Goal: Task Accomplishment & Management: Complete application form

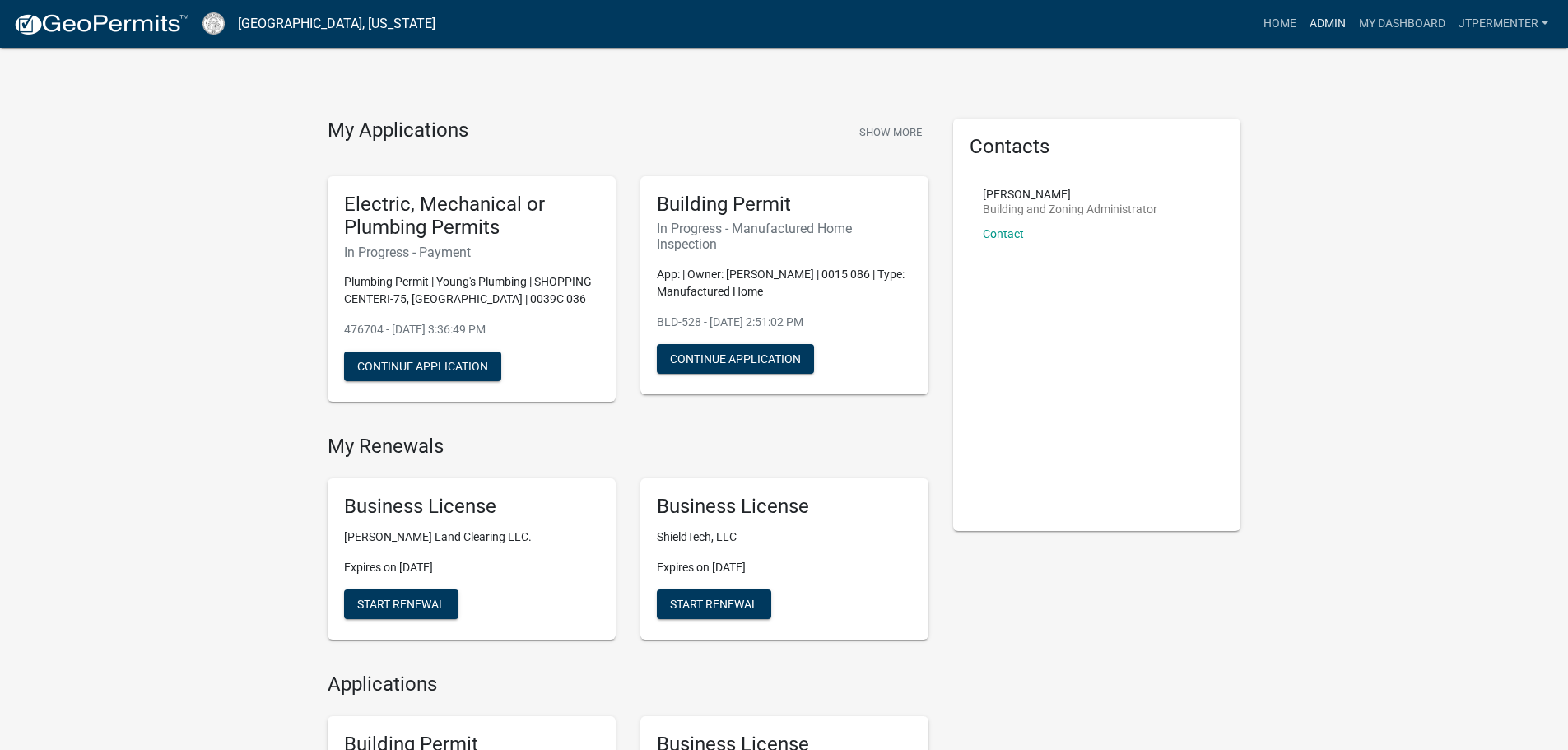
click at [1326, 22] on link "Admin" at bounding box center [1327, 23] width 49 height 31
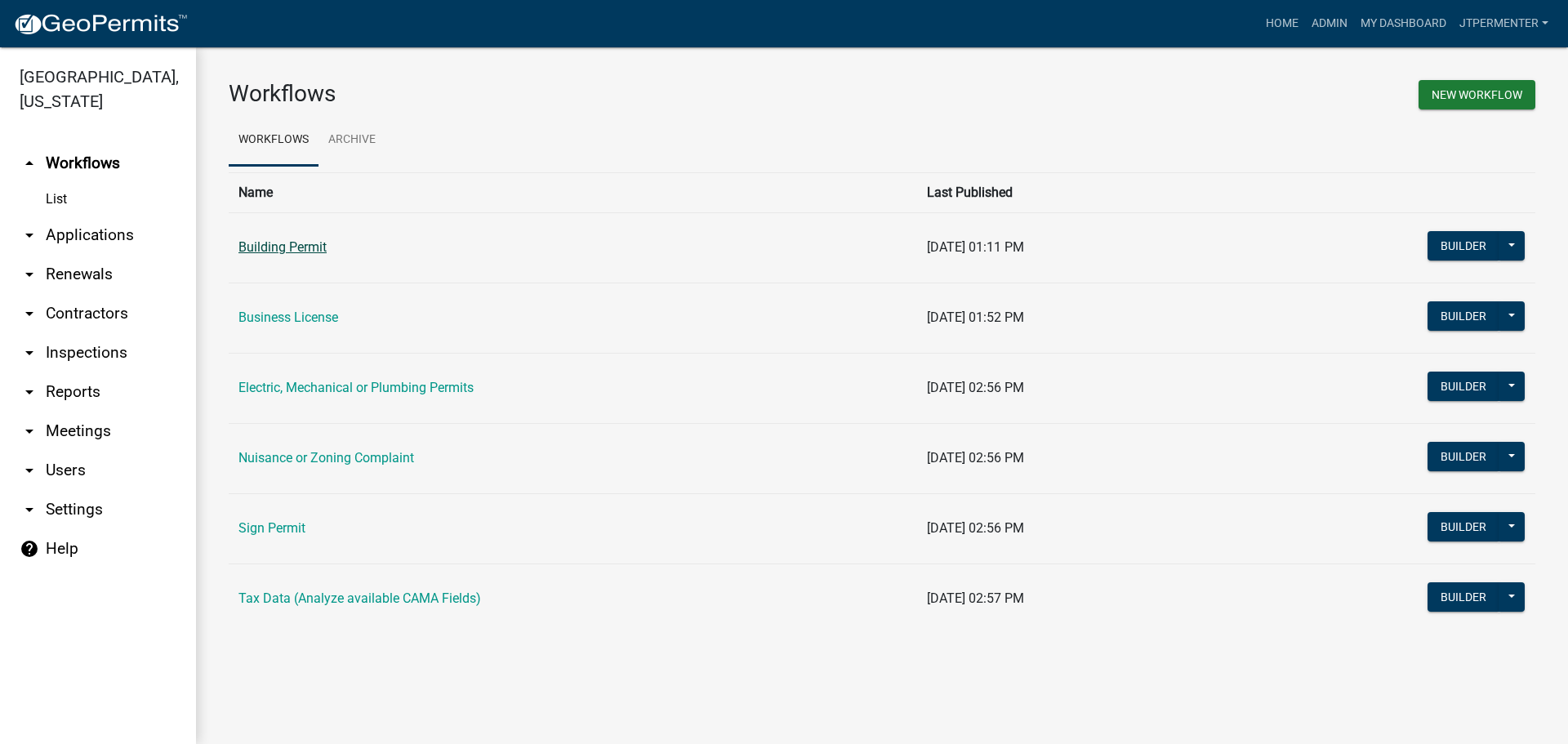
click at [326, 249] on link "Building Permit" at bounding box center [283, 248] width 88 height 16
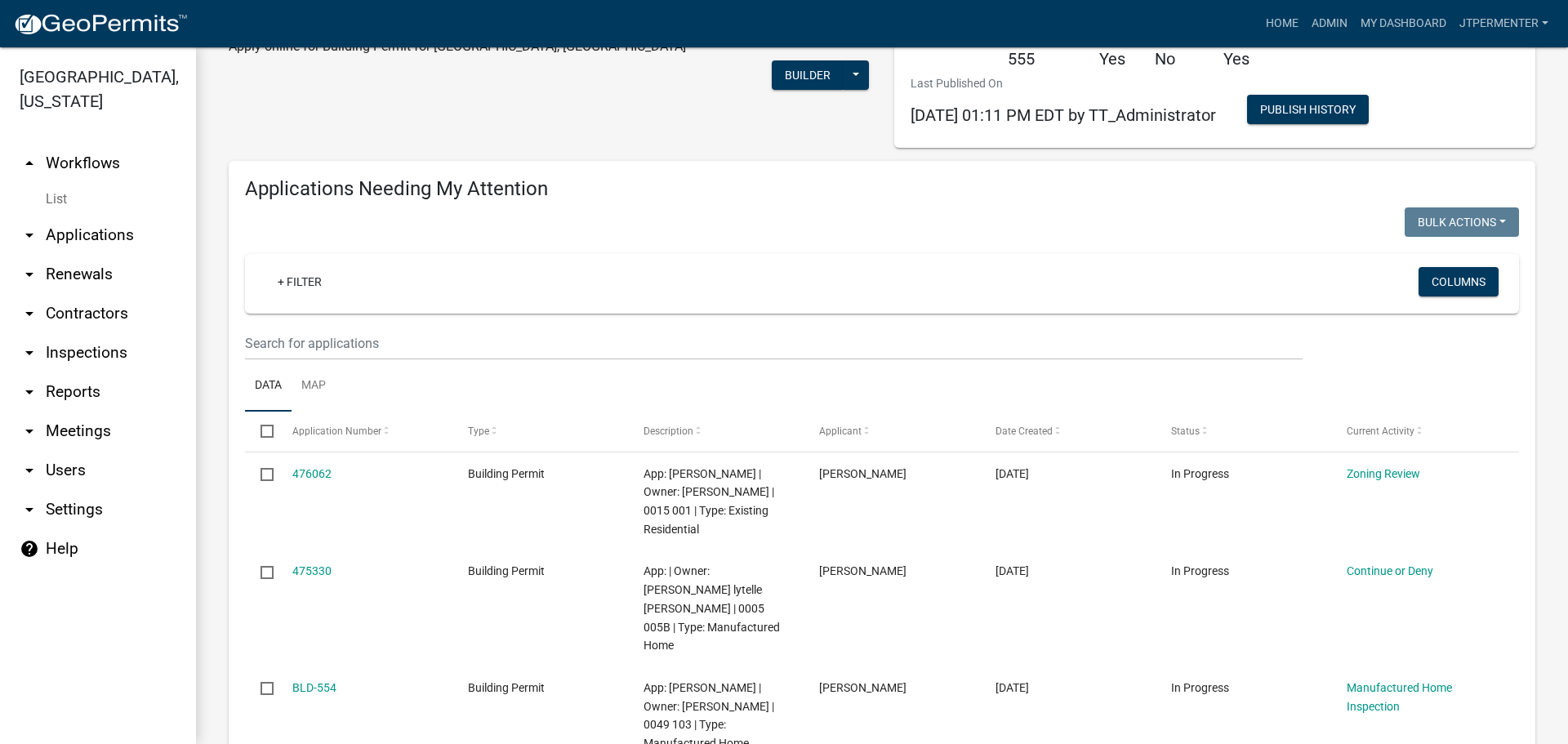
scroll to position [164, 0]
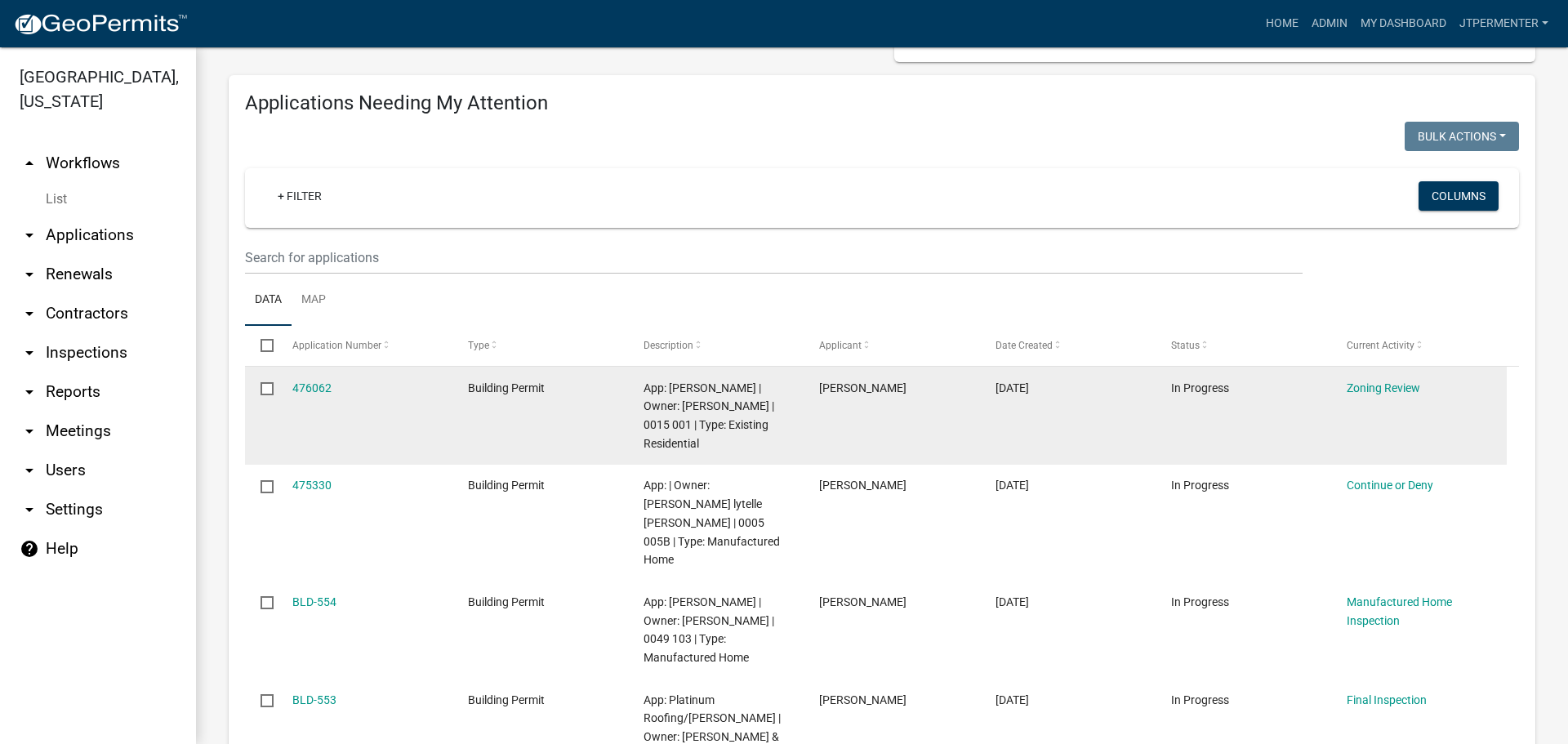
click at [310, 397] on datatable-body-cell "476062" at bounding box center [363, 416] width 176 height 98
click at [313, 389] on link "476062" at bounding box center [312, 387] width 39 height 13
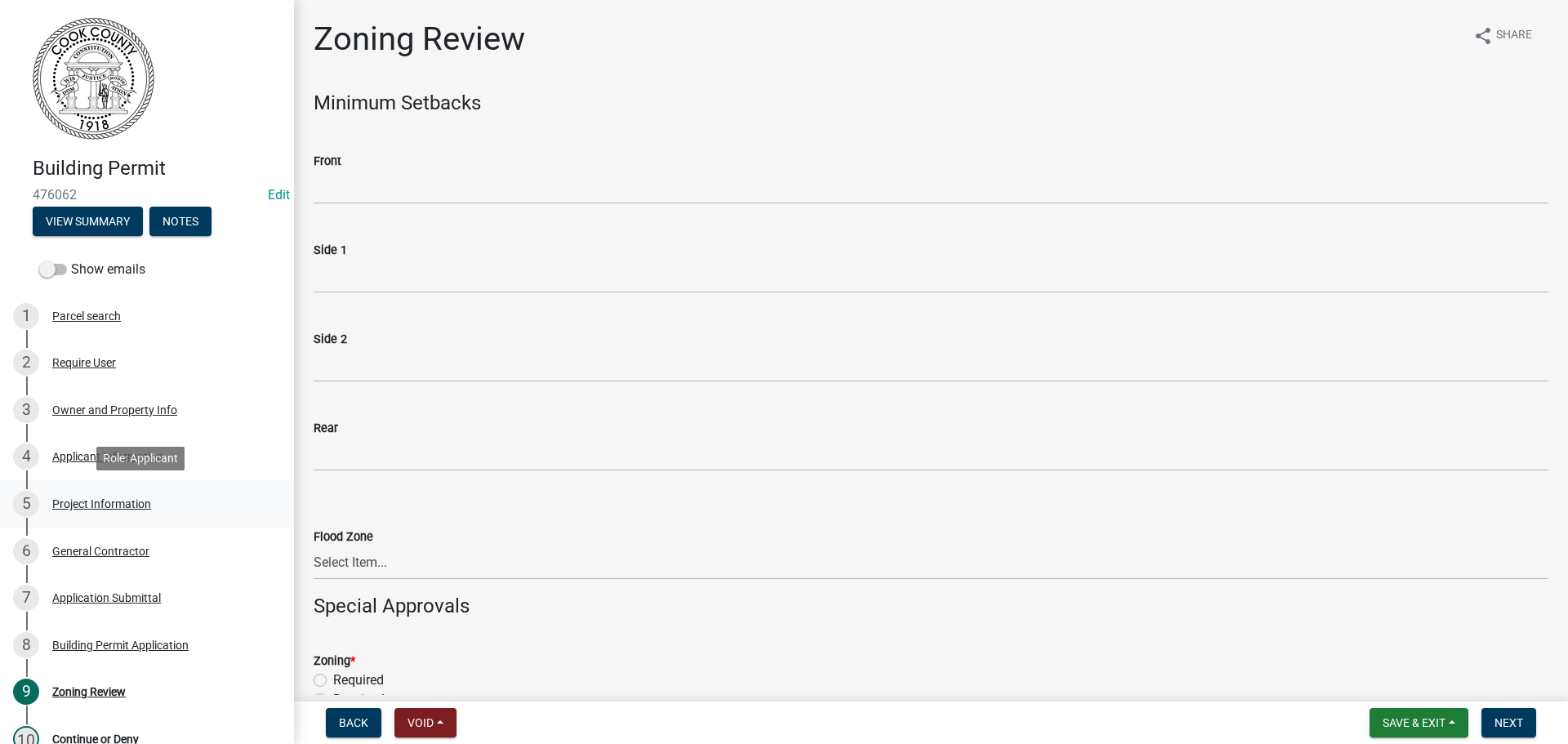
click at [132, 493] on div "5 Project Information" at bounding box center [141, 504] width 255 height 27
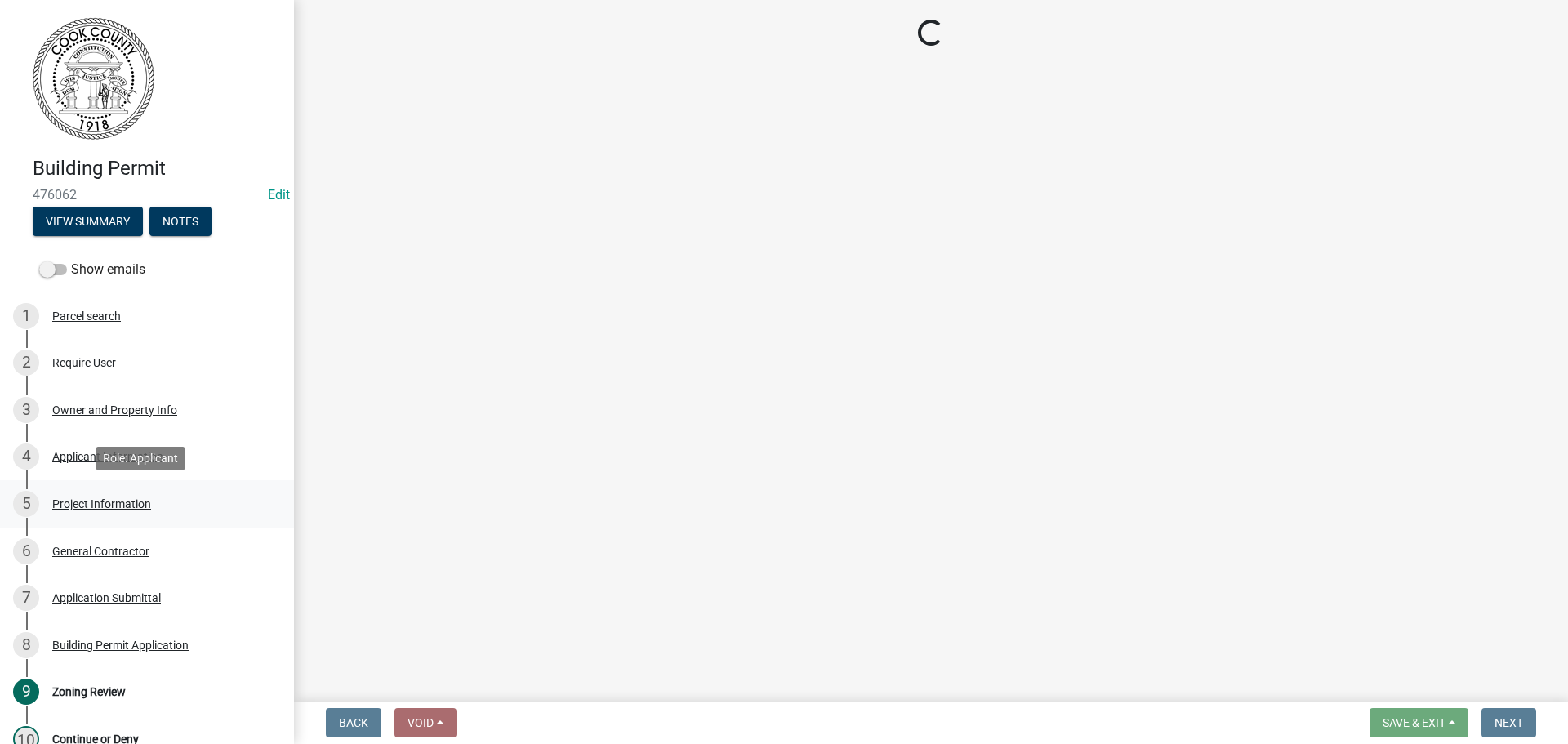
select select "4b7d28f2-ad6d-4146-a007-9cde64d4e27b"
select select "ac44dbd2-ed4d-4a0c-b9f1-24d531eaee1a"
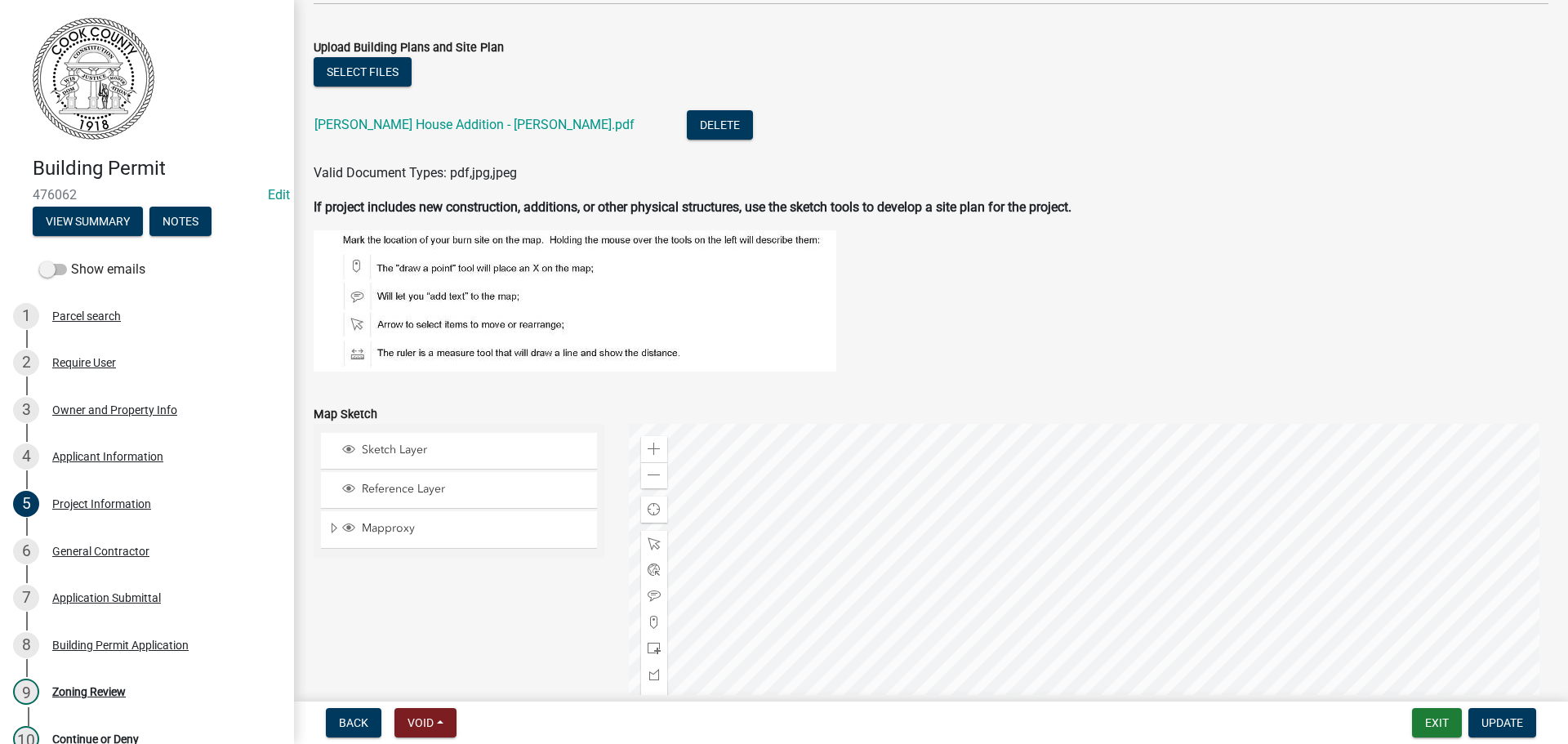
scroll to position [1470, 0]
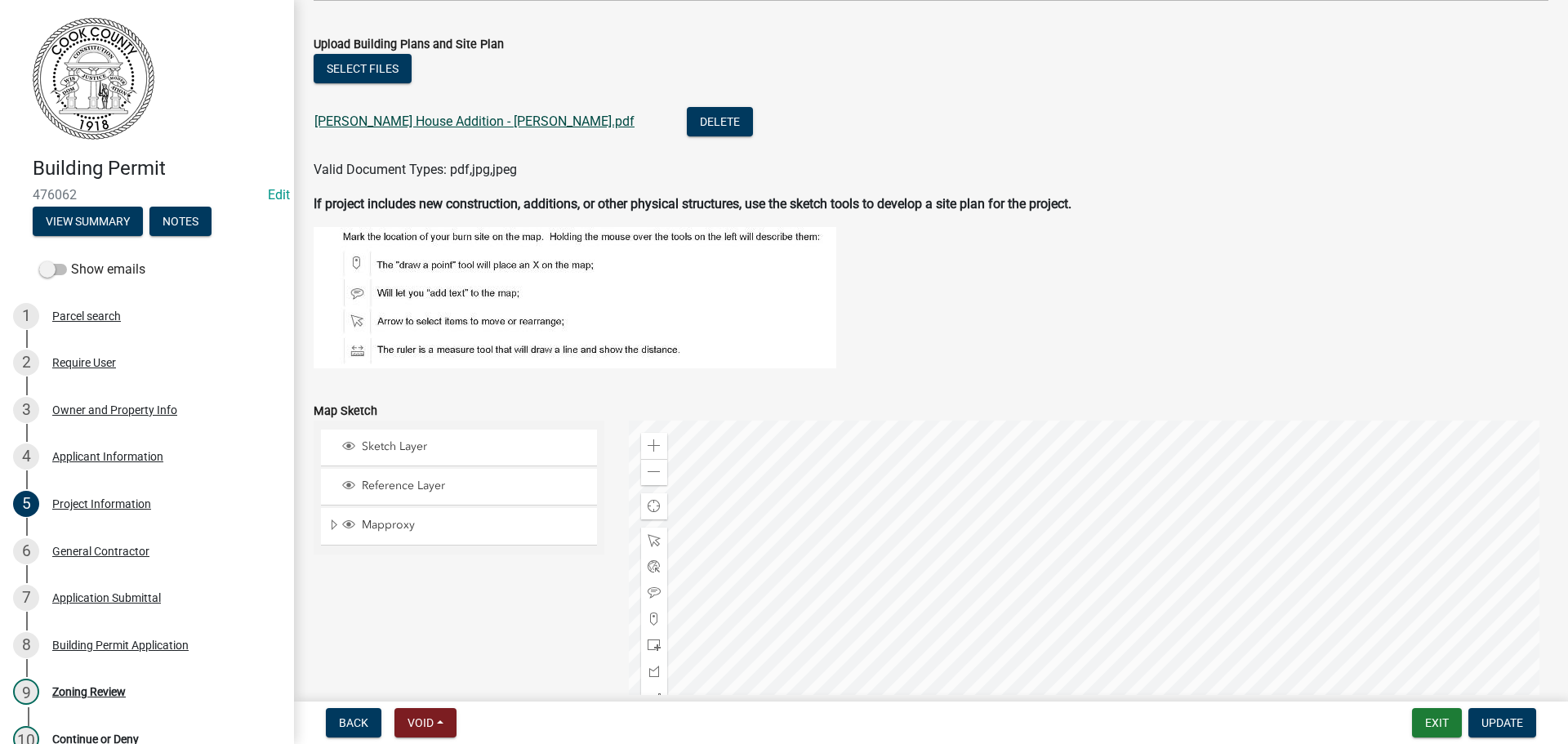
click at [425, 119] on link "[PERSON_NAME] House Addition - [PERSON_NAME].pdf" at bounding box center [474, 121] width 320 height 16
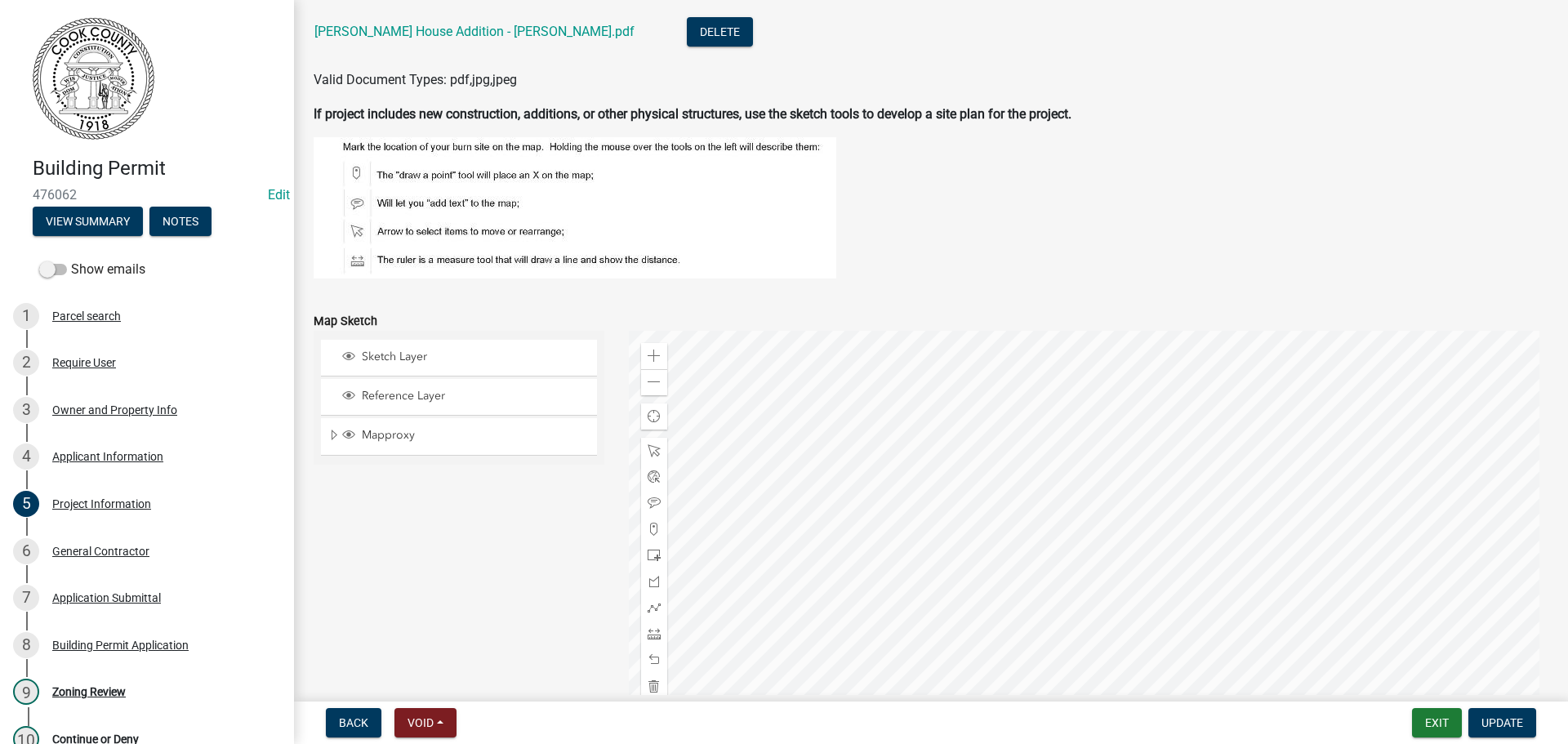
scroll to position [1683, 0]
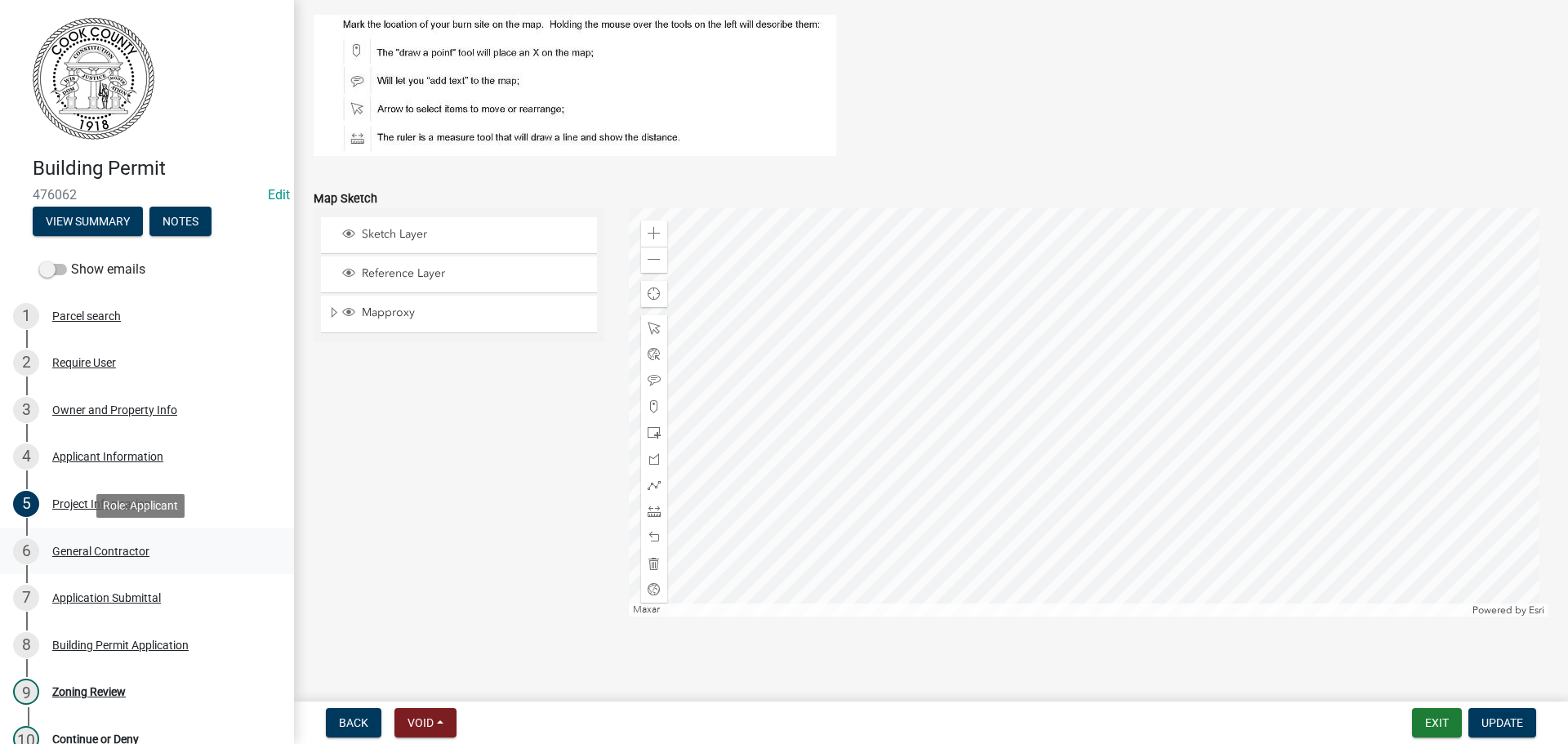
click at [100, 555] on div "General Contractor" at bounding box center [101, 551] width 97 height 12
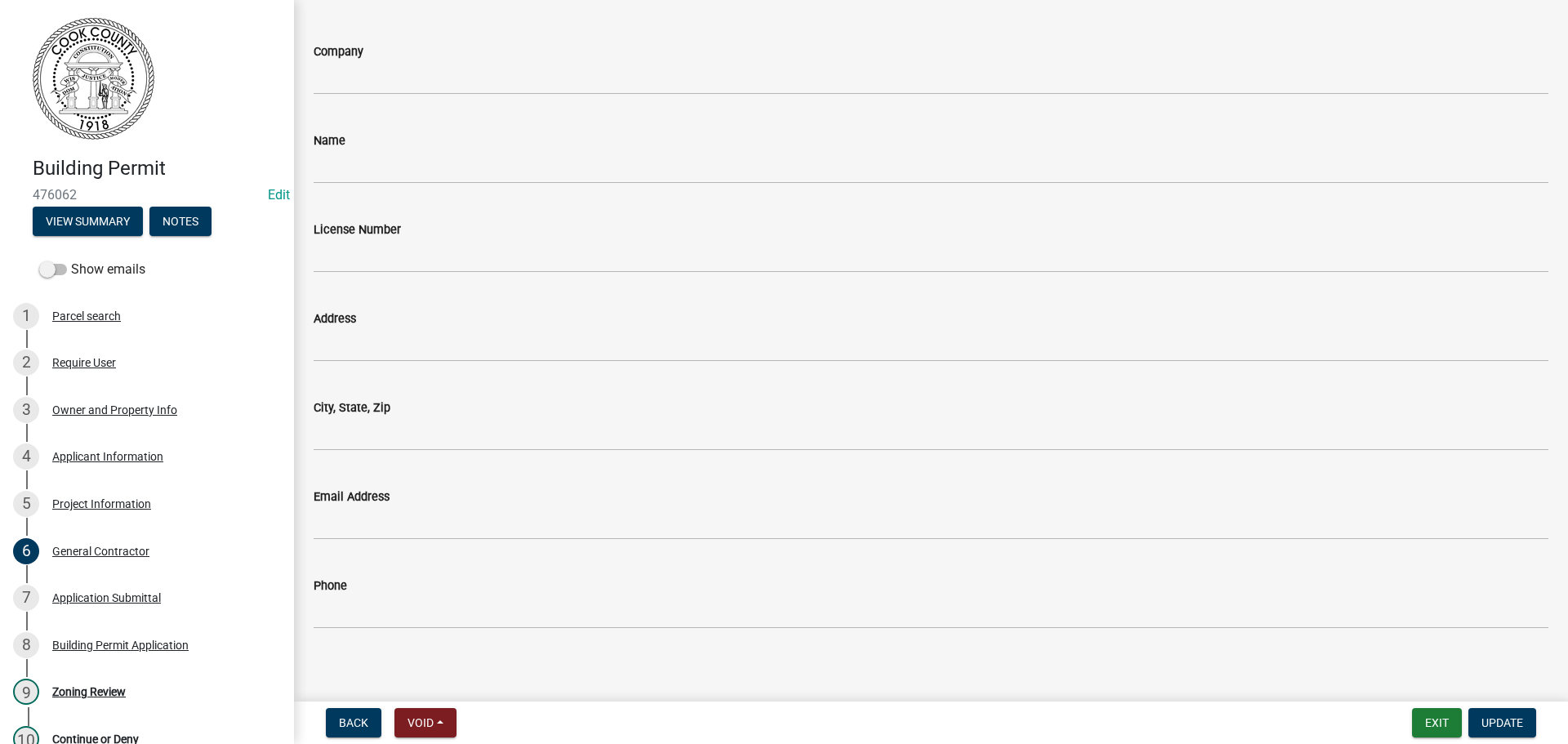
scroll to position [224, 0]
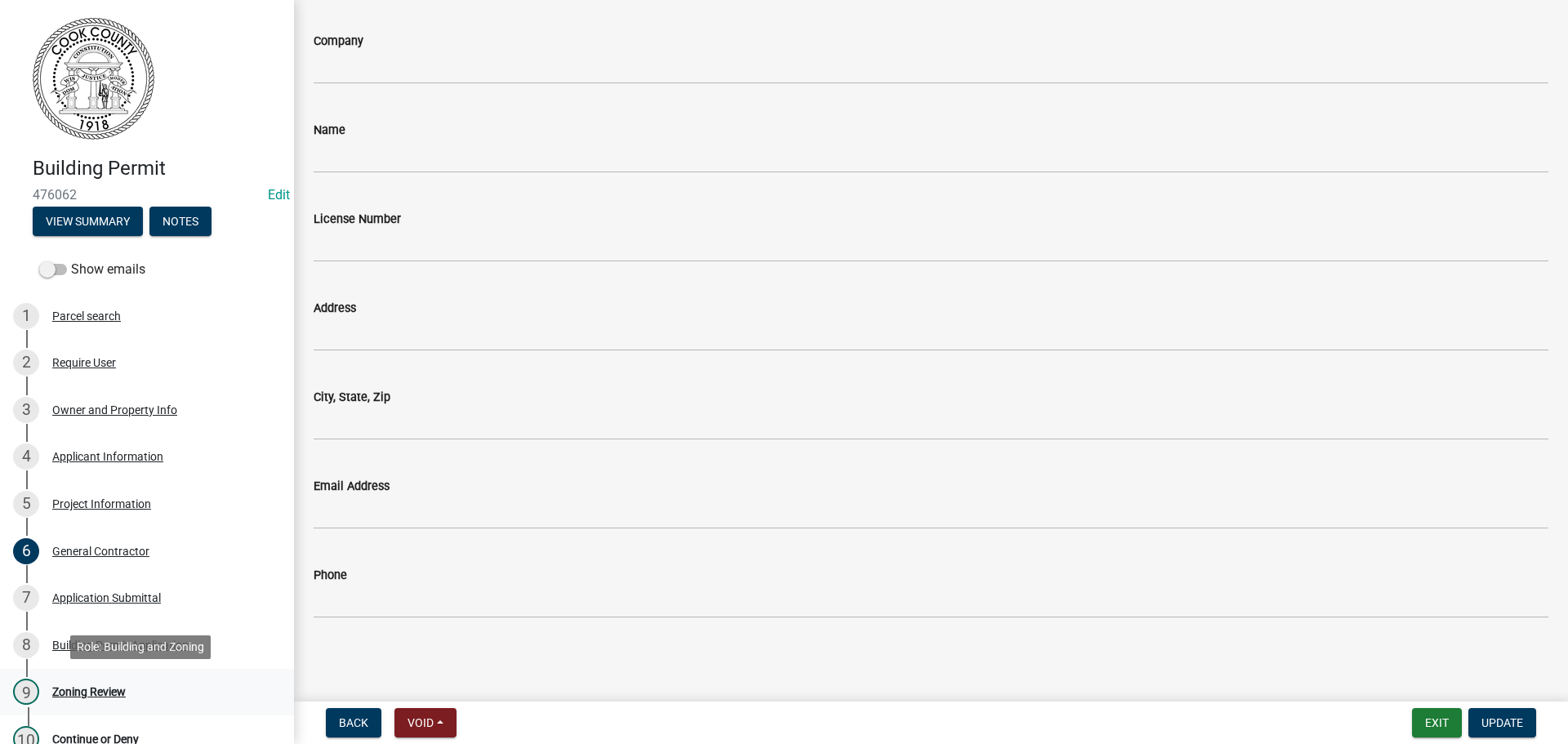
click at [101, 689] on div "Zoning Review" at bounding box center [88, 692] width 73 height 12
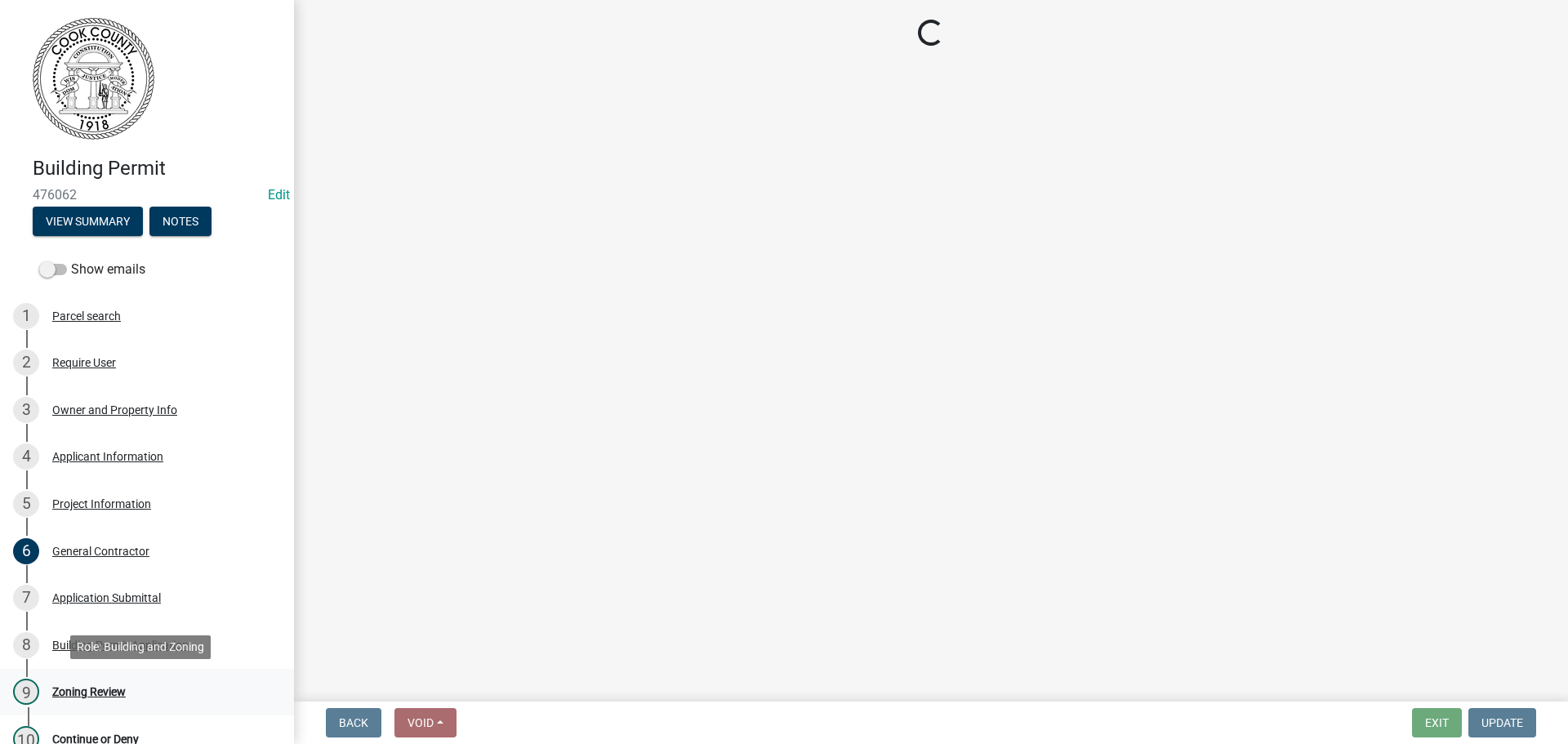
scroll to position [0, 0]
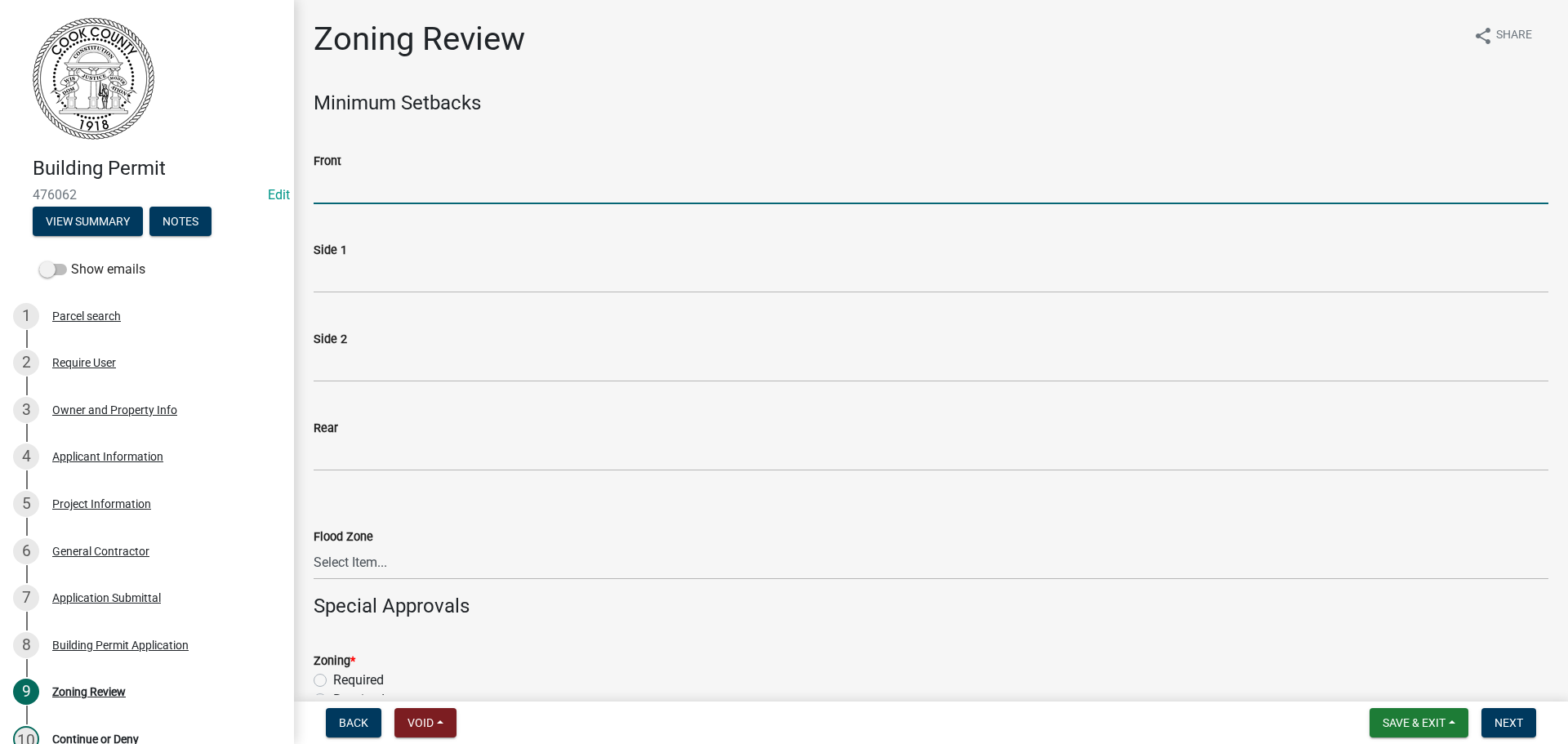
click at [350, 189] on input "Front" at bounding box center [931, 188] width 1235 height 34
type input "70"
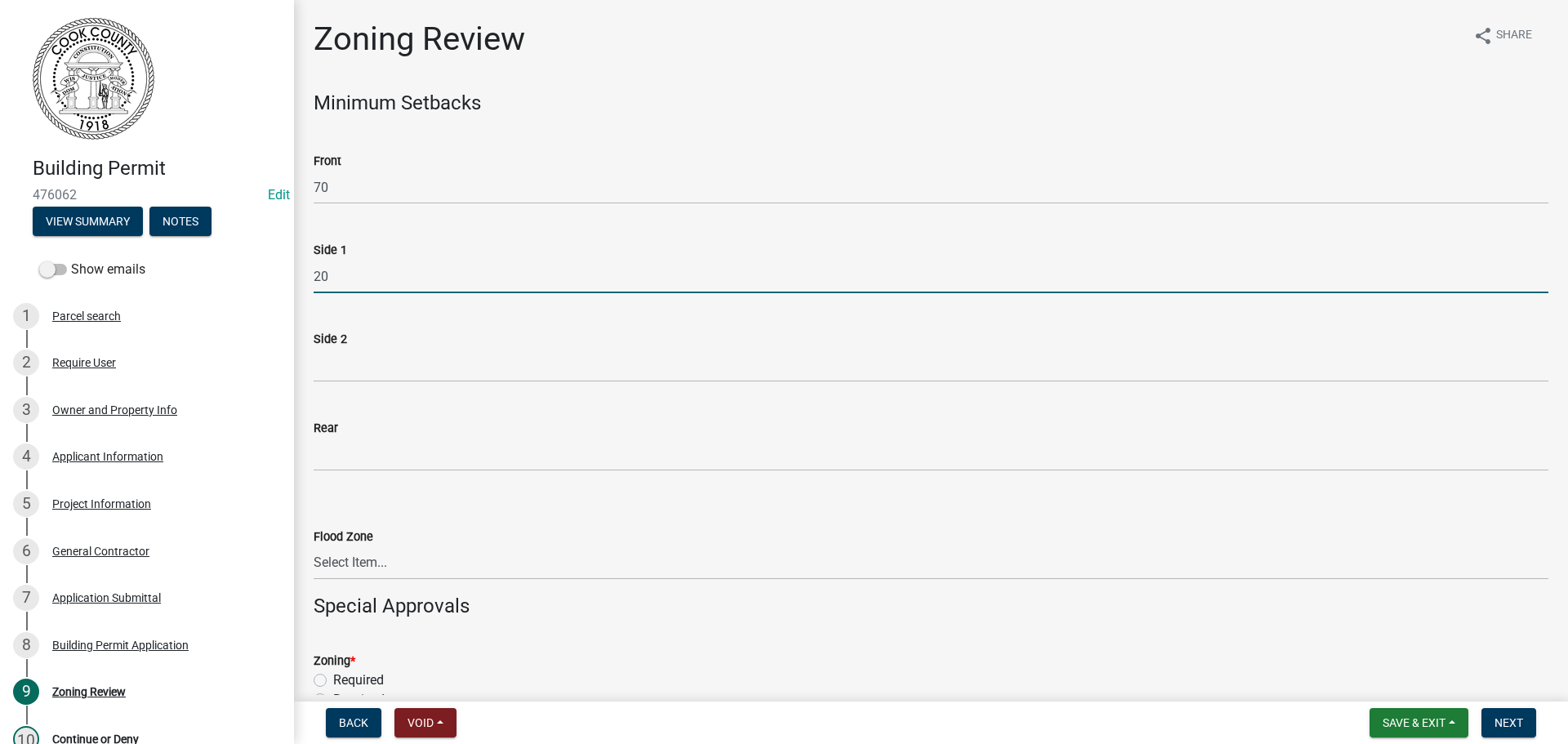
type input "20"
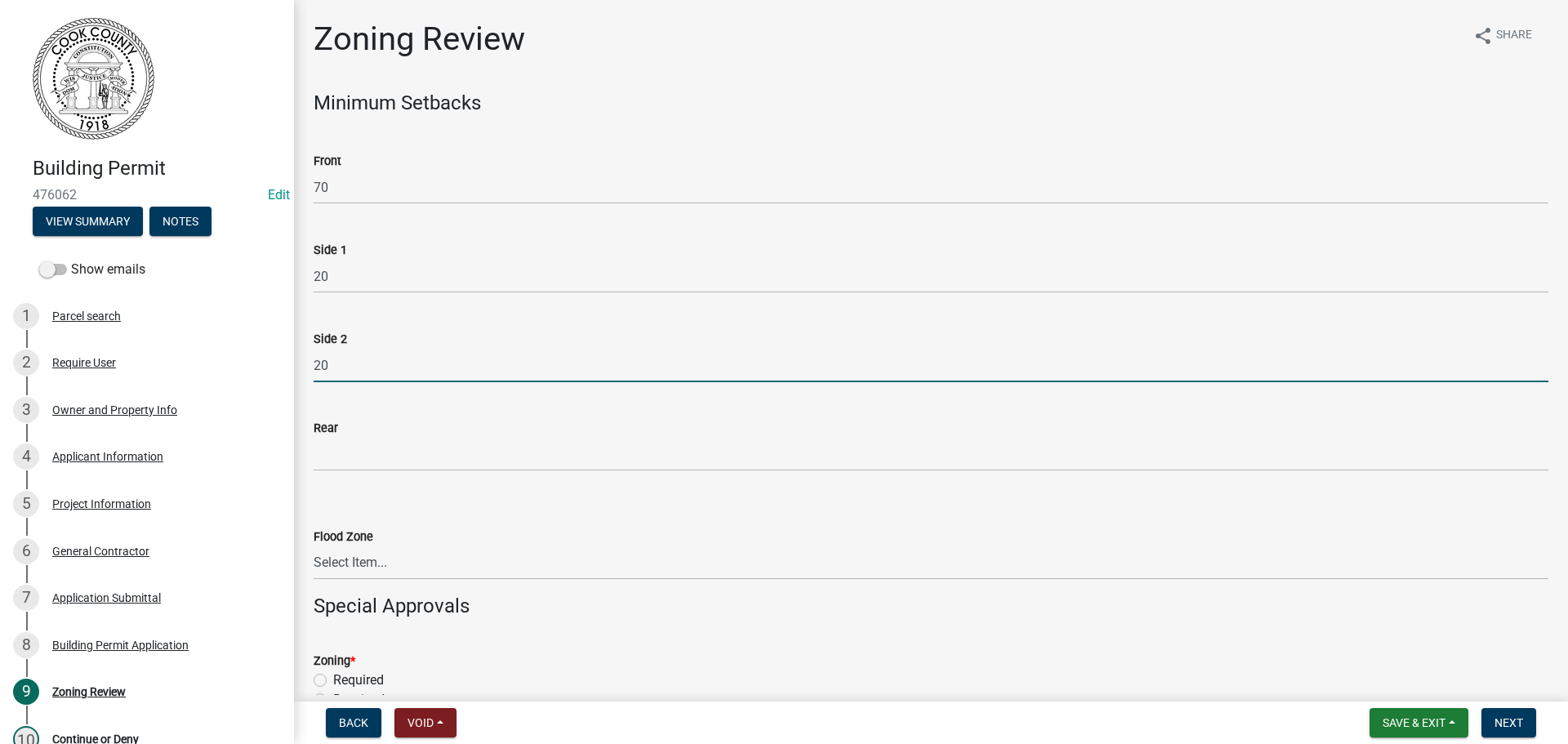
type input "20"
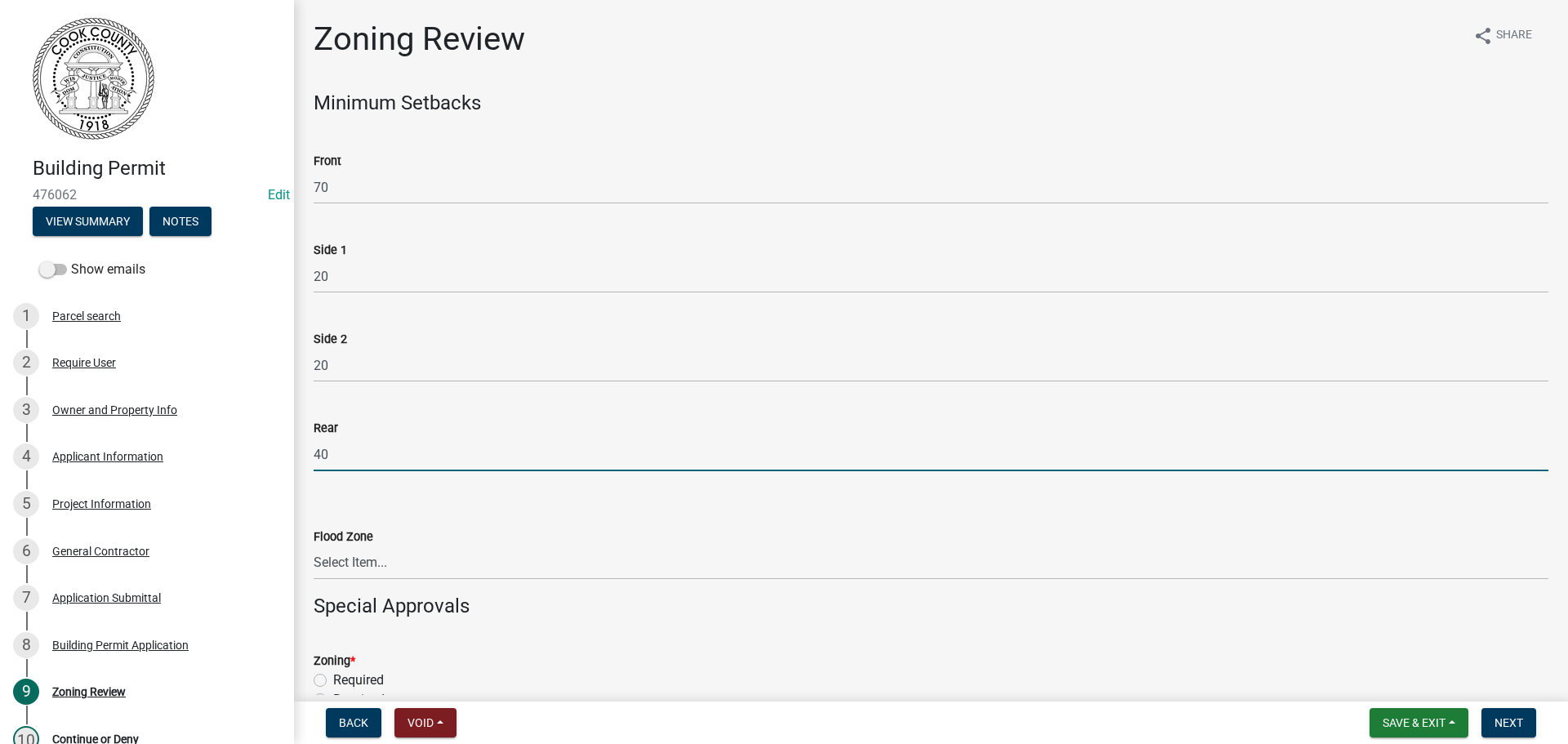
type input "40"
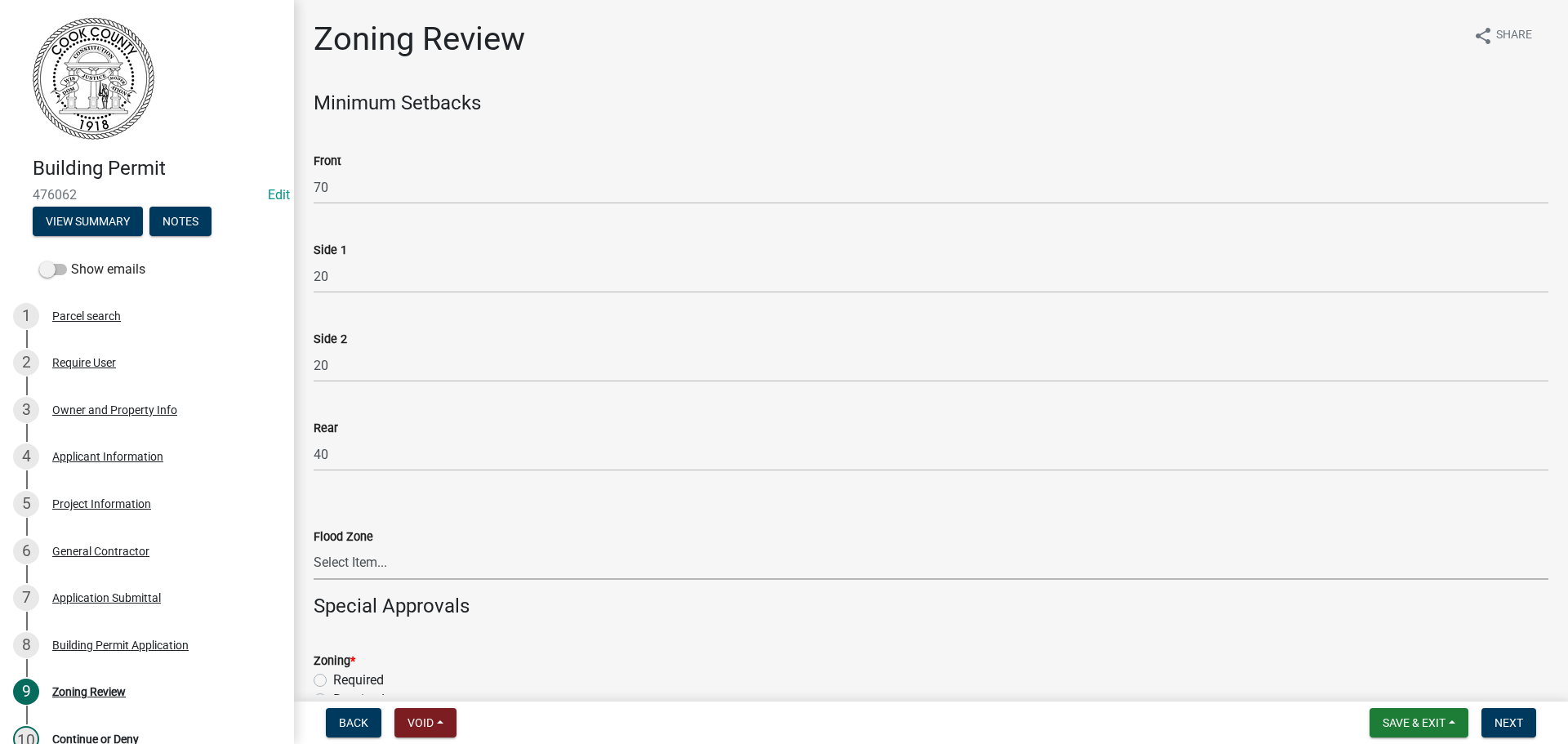
click at [339, 556] on select "Select Item... In Flood Zone Not In Flood Zone" at bounding box center [931, 564] width 1235 height 34
click at [314, 547] on select "Select Item... In Flood Zone Not In Flood Zone" at bounding box center [931, 564] width 1235 height 34
select select "15c07a4b-bbe1-4e02-bfa8-0d747ace02e2"
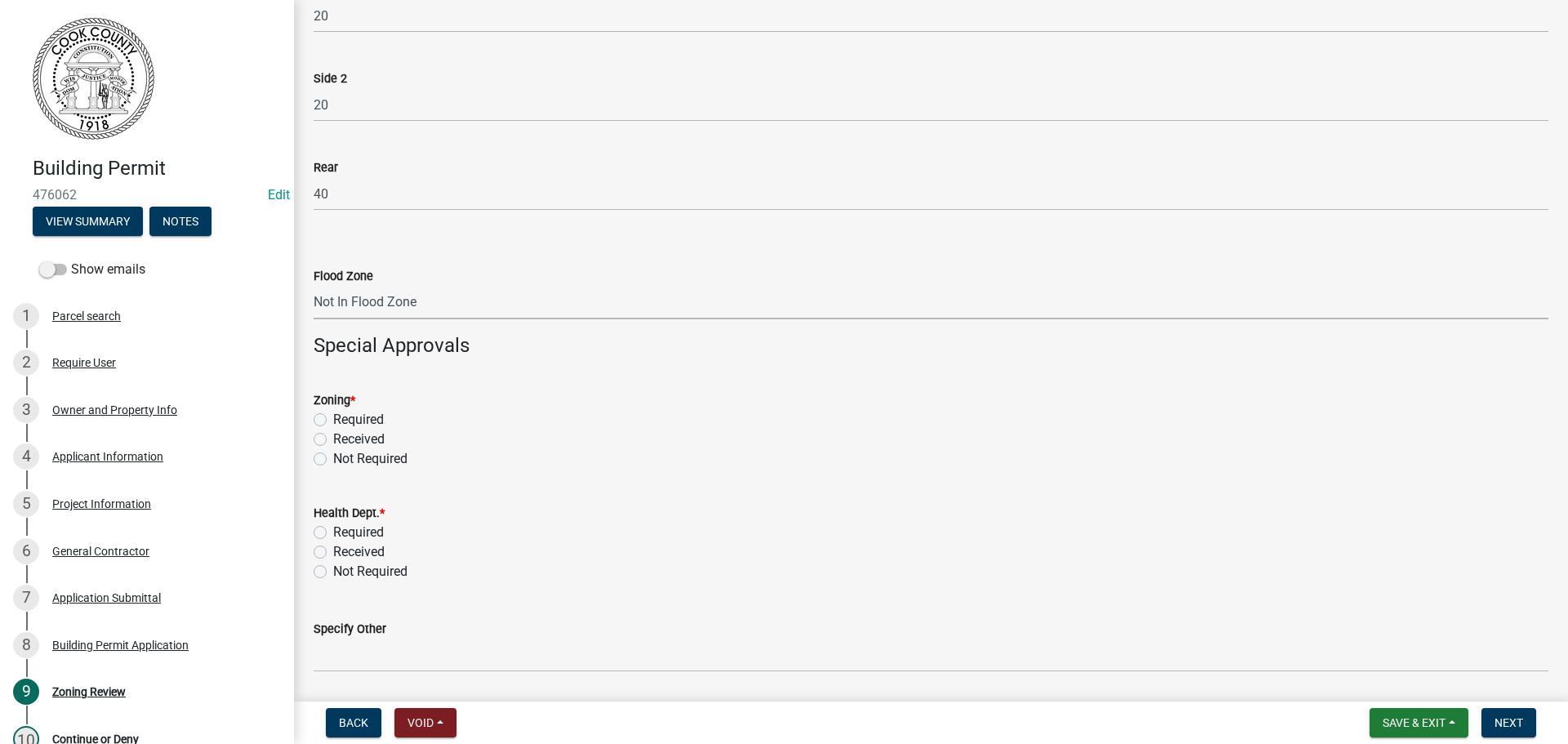
scroll to position [326, 0]
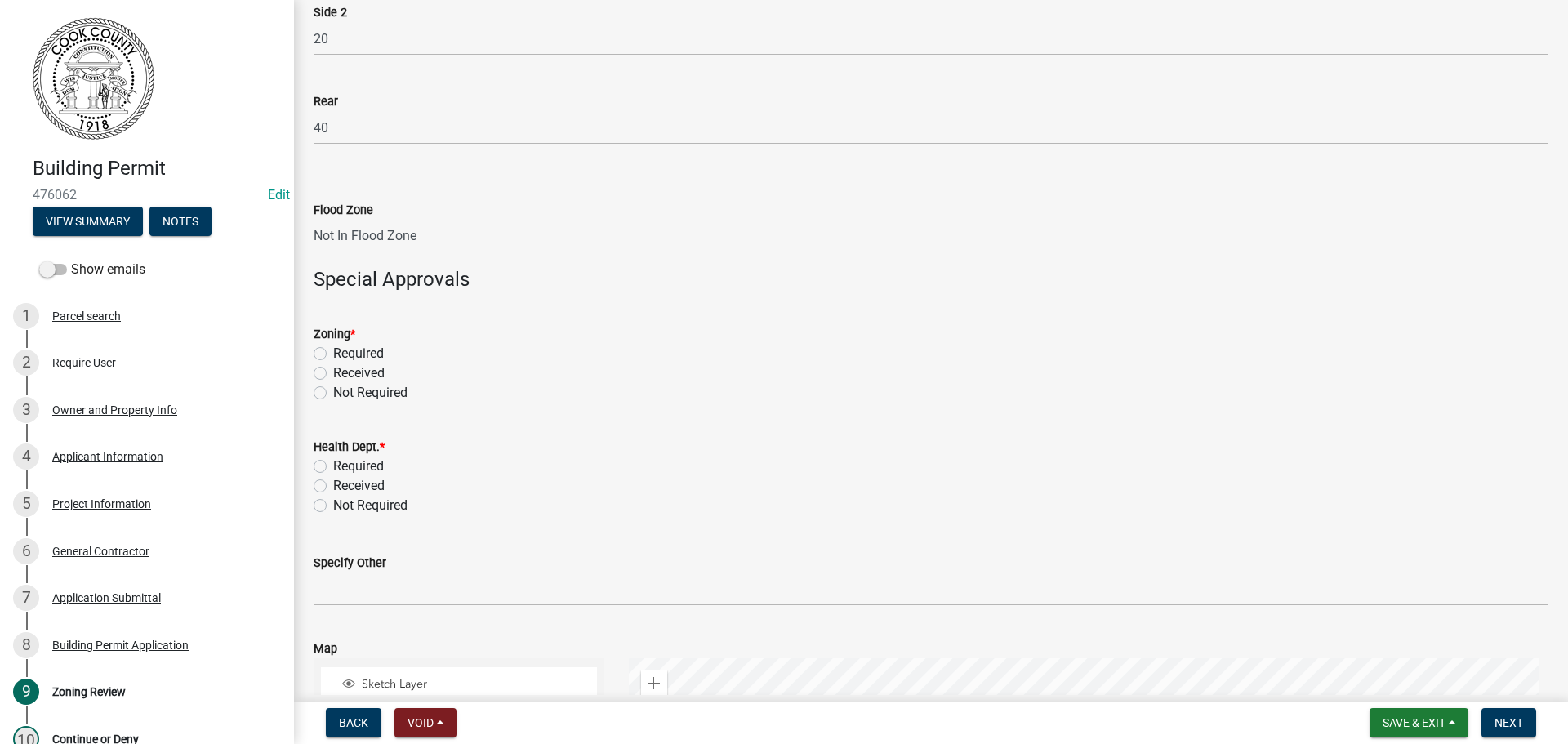
click at [327, 353] on div "Required" at bounding box center [931, 354] width 1235 height 19
click at [333, 353] on label "Required" at bounding box center [358, 354] width 50 height 19
click at [333, 353] on input "Required" at bounding box center [339, 349] width 11 height 11
radio input "true"
click at [333, 469] on label "Required" at bounding box center [358, 466] width 50 height 19
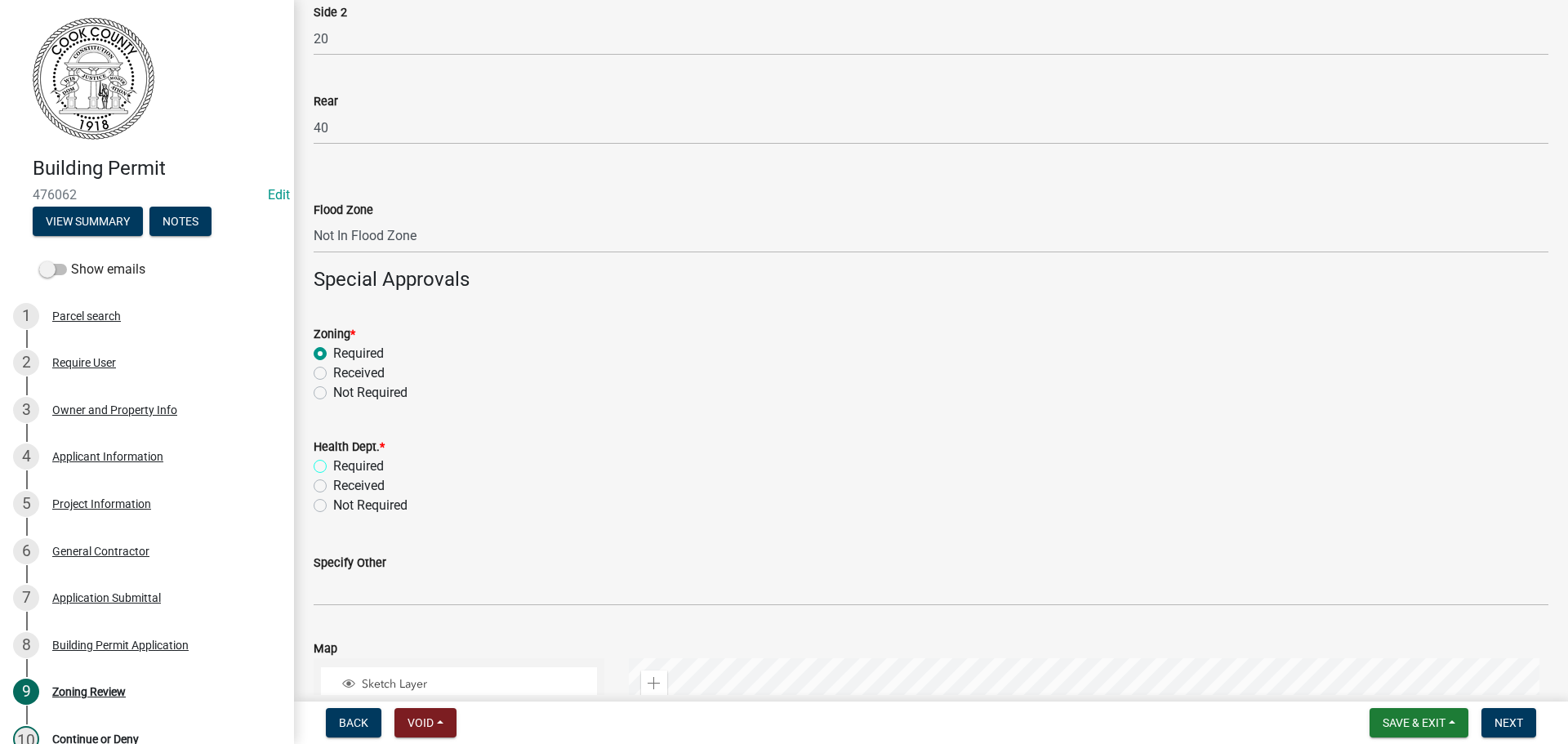
click at [333, 467] on input "Required" at bounding box center [339, 462] width 11 height 11
radio input "true"
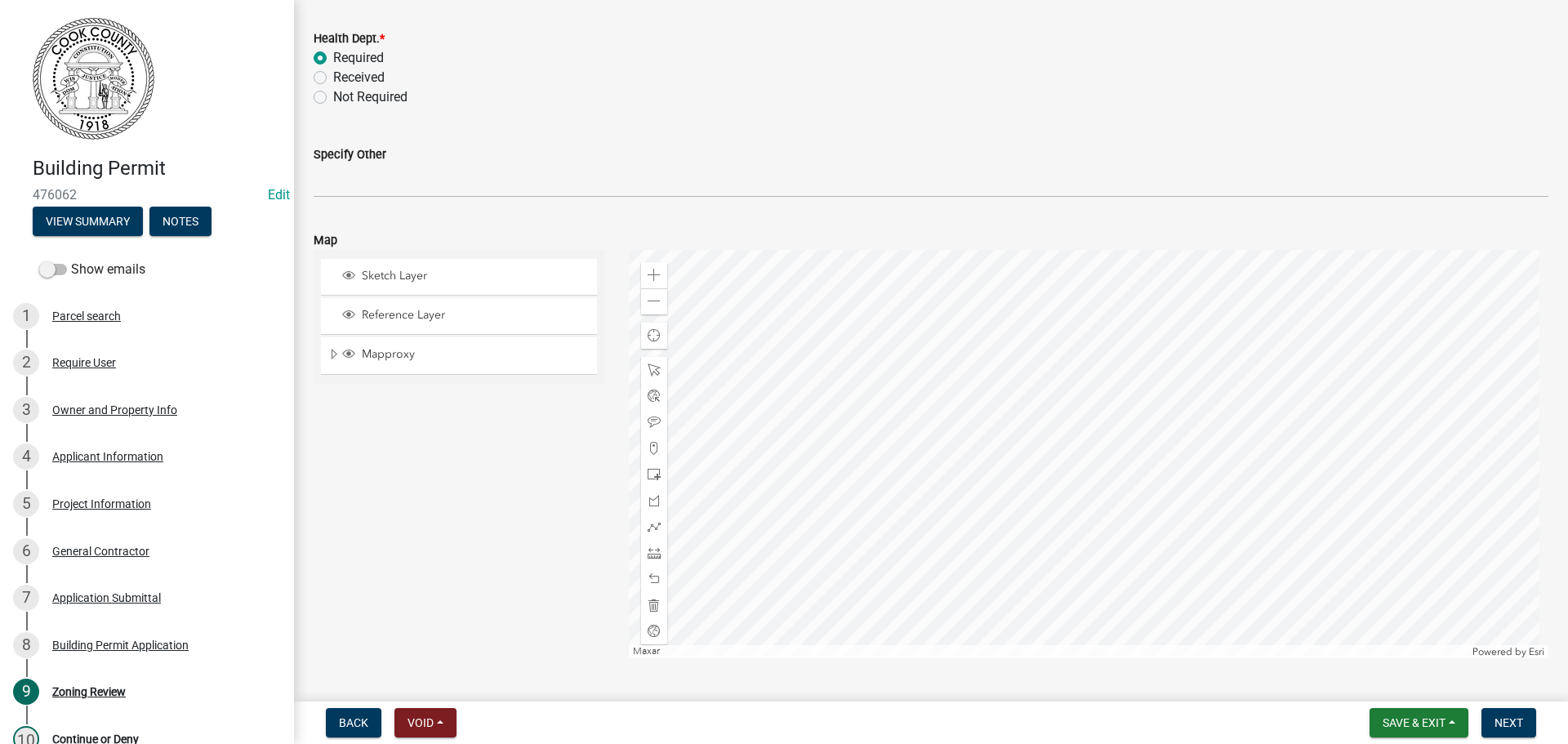
scroll to position [777, 0]
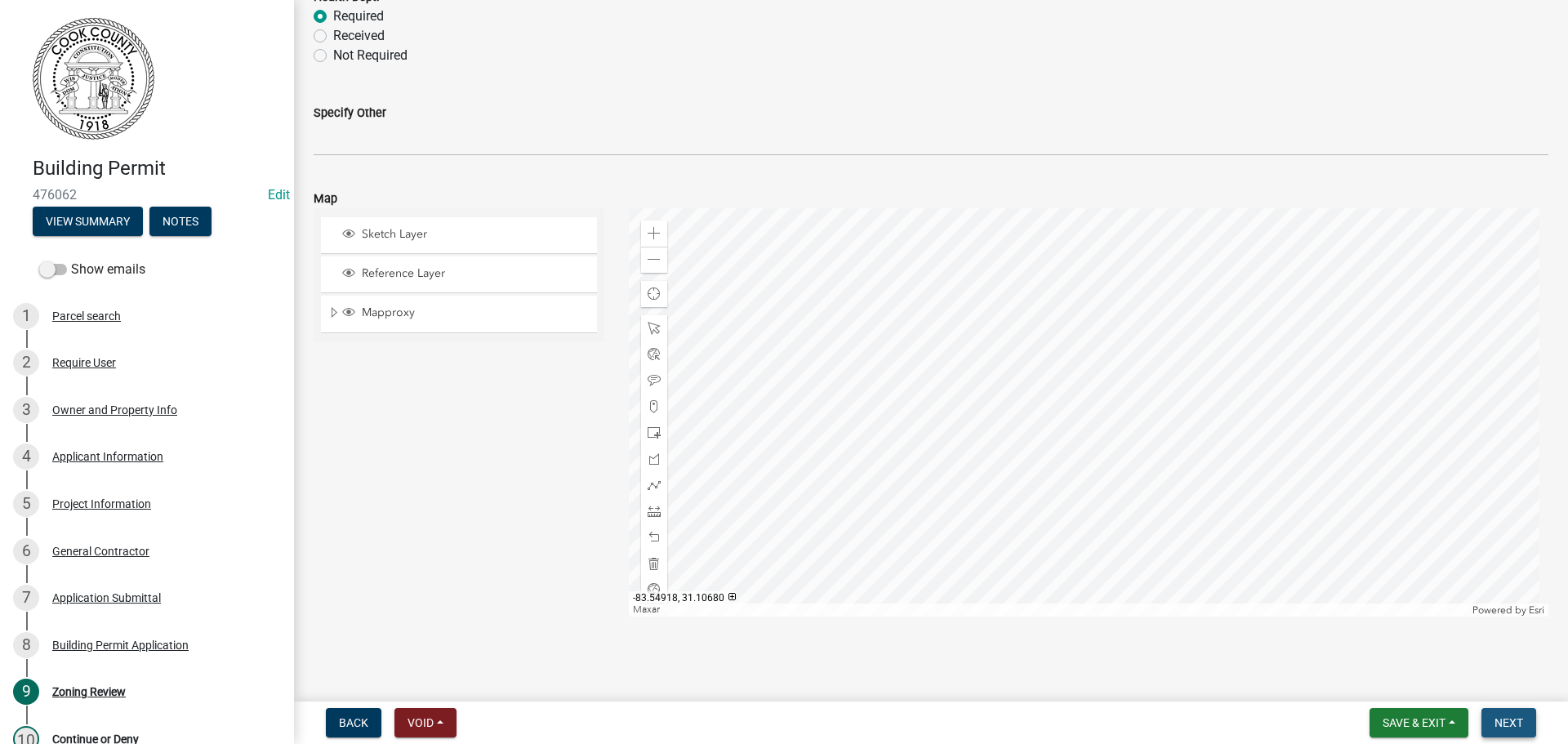
click at [1506, 713] on button "Next" at bounding box center [1509, 723] width 55 height 29
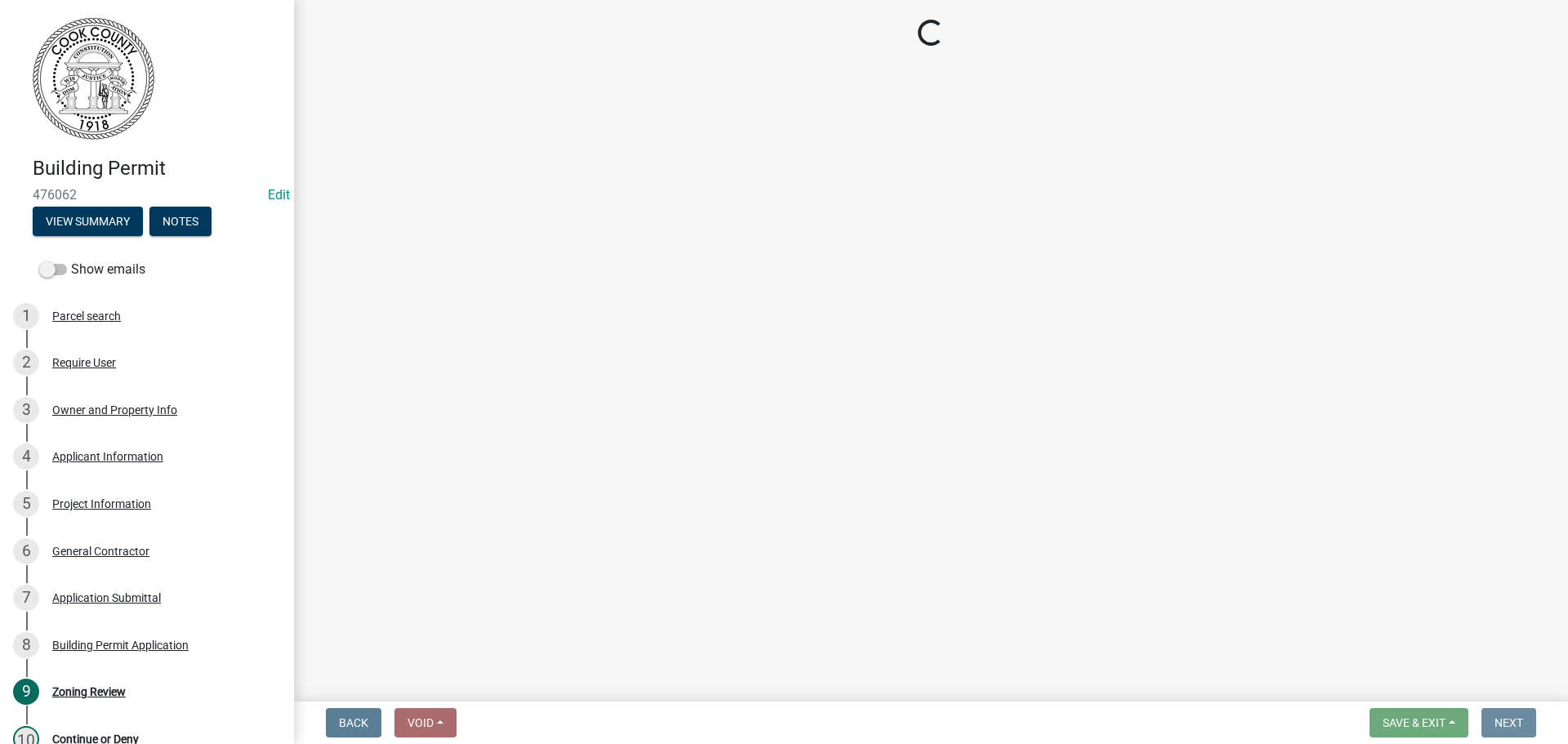
scroll to position [0, 0]
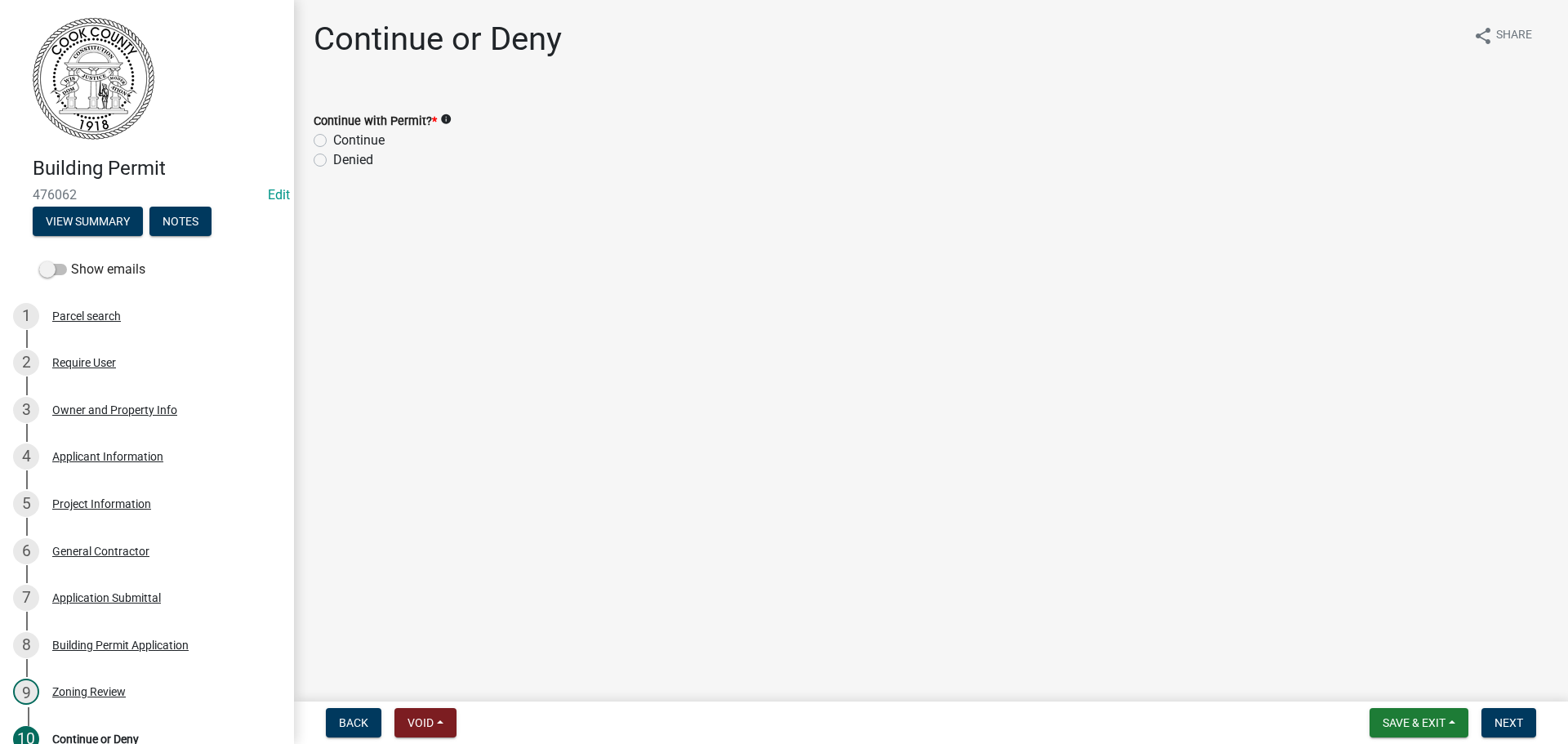
drag, startPoint x: 314, startPoint y: 134, endPoint x: 321, endPoint y: 141, distance: 9.9
click at [333, 134] on label "Continue" at bounding box center [359, 141] width 51 height 19
click at [333, 134] on input "Continue" at bounding box center [339, 136] width 11 height 11
radio input "true"
click at [1515, 722] on span "Next" at bounding box center [1509, 723] width 28 height 13
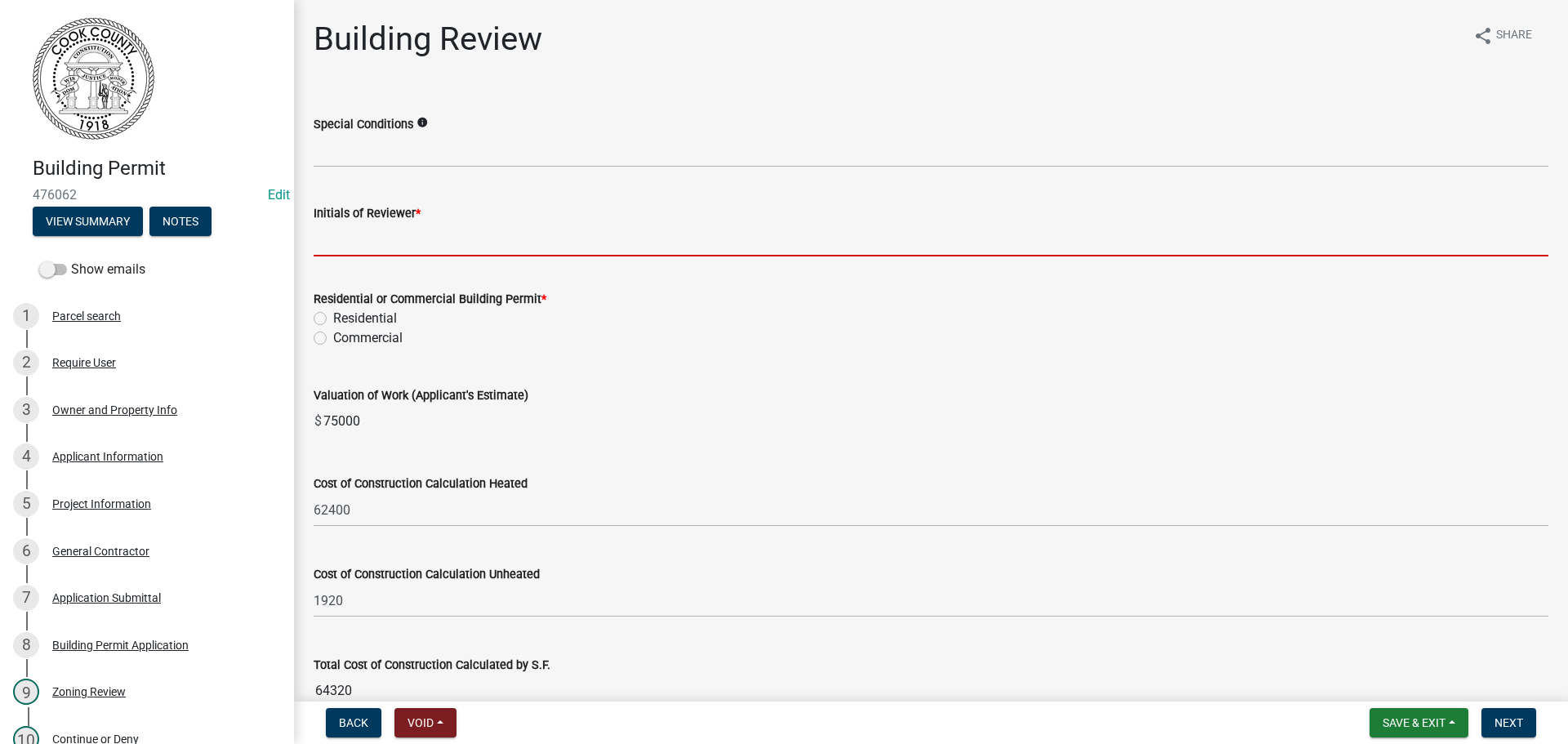
click at [336, 250] on input "Initials of Reviewer *" at bounding box center [931, 240] width 1235 height 34
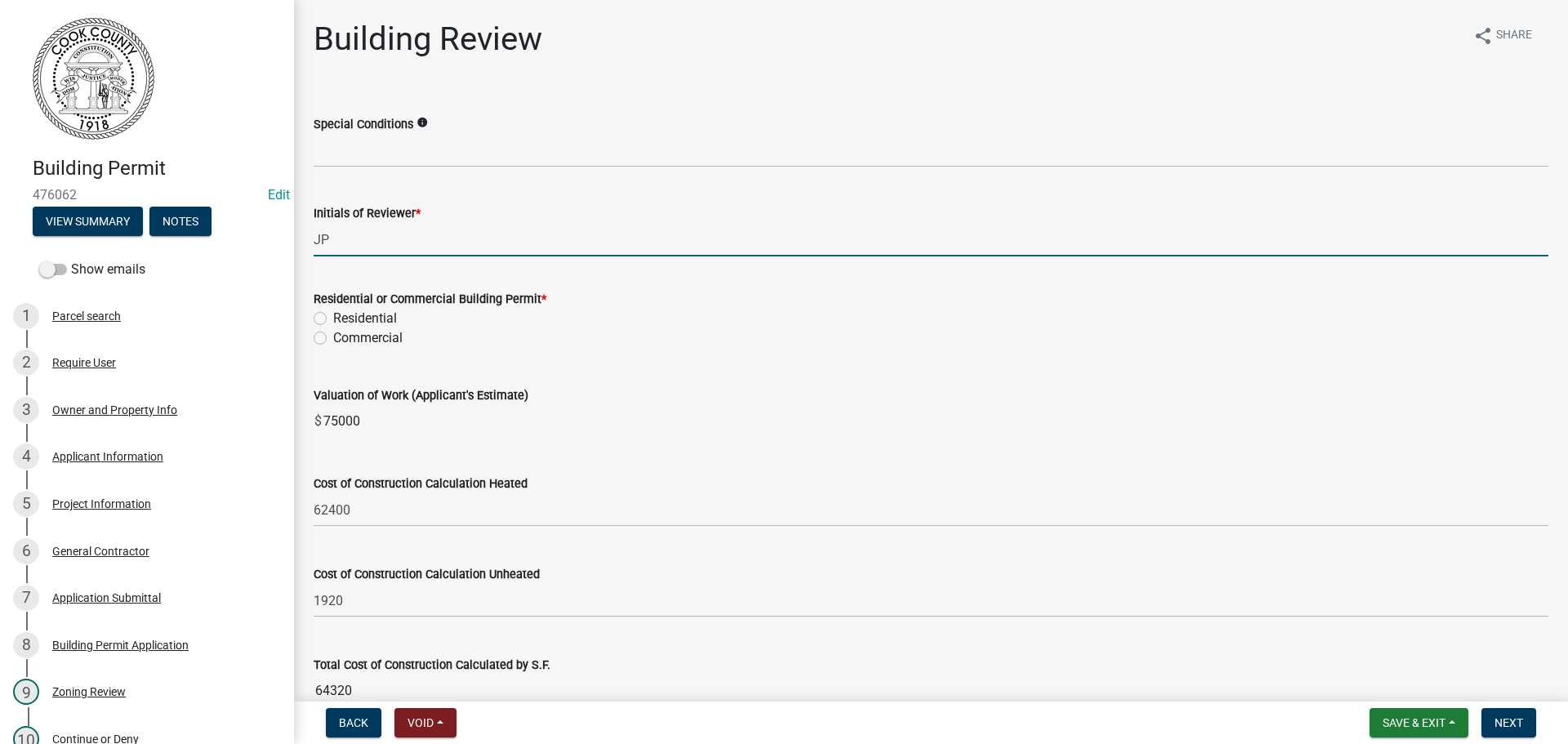
type input "JP"
click at [333, 317] on label "Residential" at bounding box center [365, 318] width 64 height 19
click at [333, 317] on input "Residential" at bounding box center [339, 314] width 11 height 11
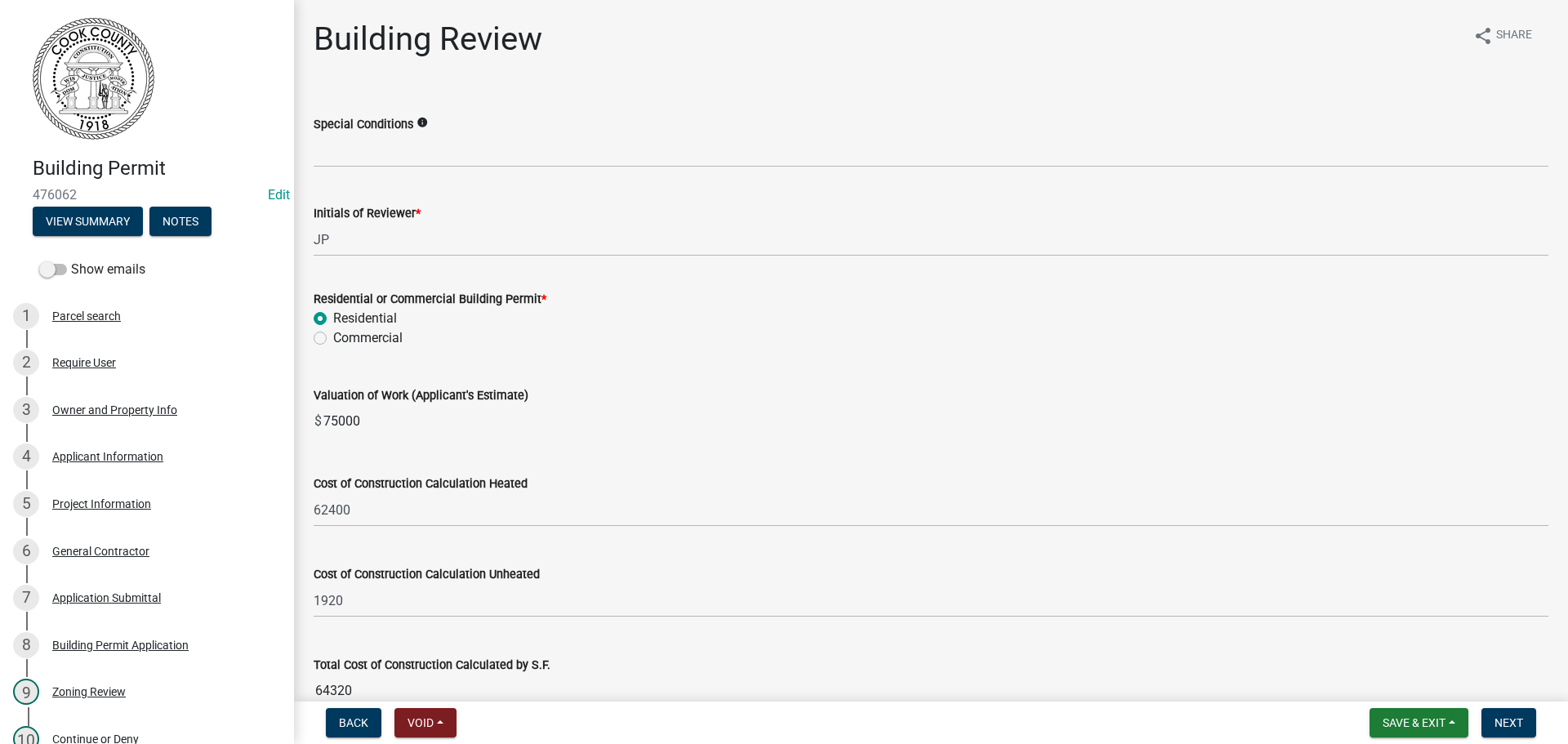
radio input "true"
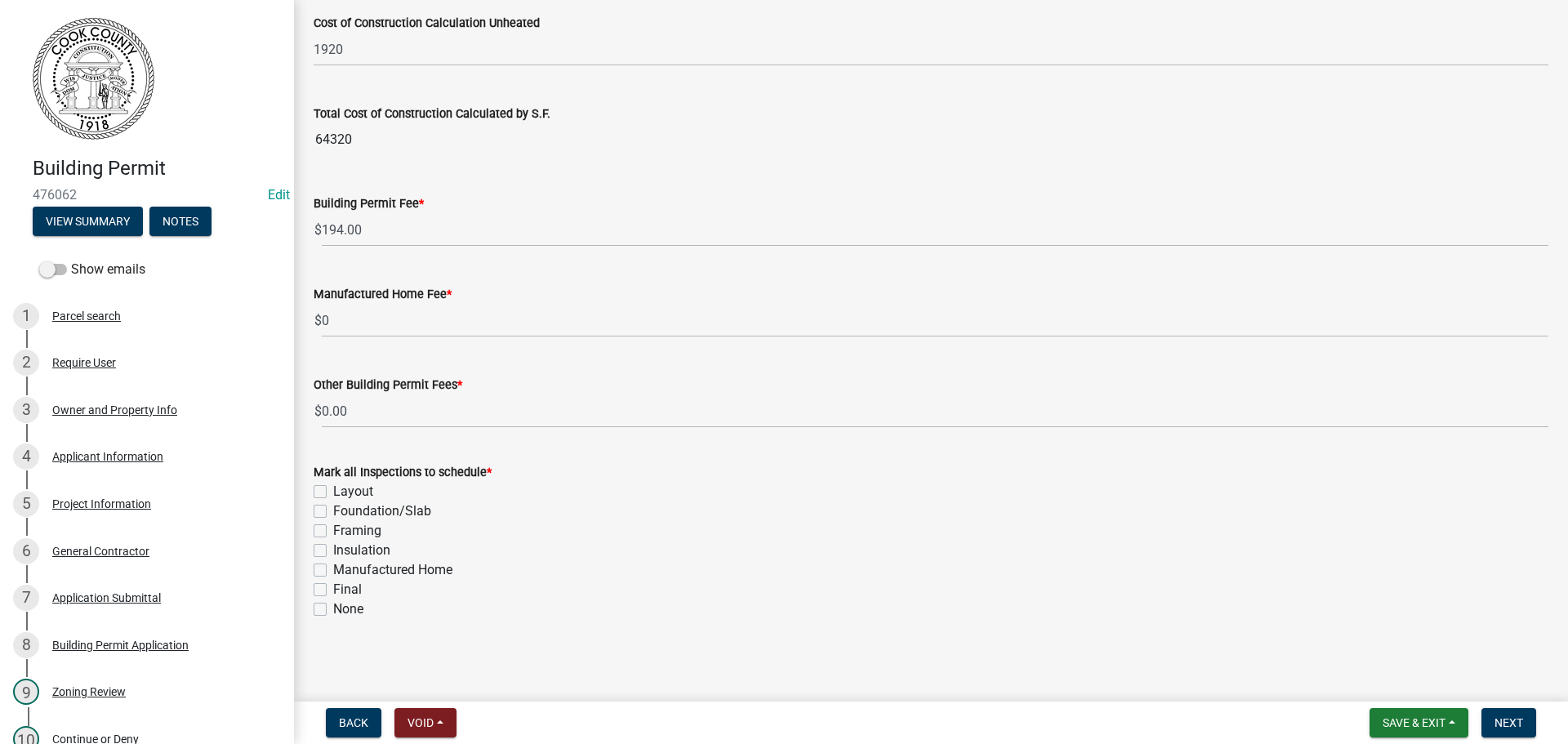
scroll to position [554, 0]
click at [333, 509] on label "Foundation/Slab" at bounding box center [382, 509] width 98 height 19
click at [333, 509] on input "Foundation/Slab" at bounding box center [339, 504] width 11 height 11
checkbox input "true"
checkbox input "false"
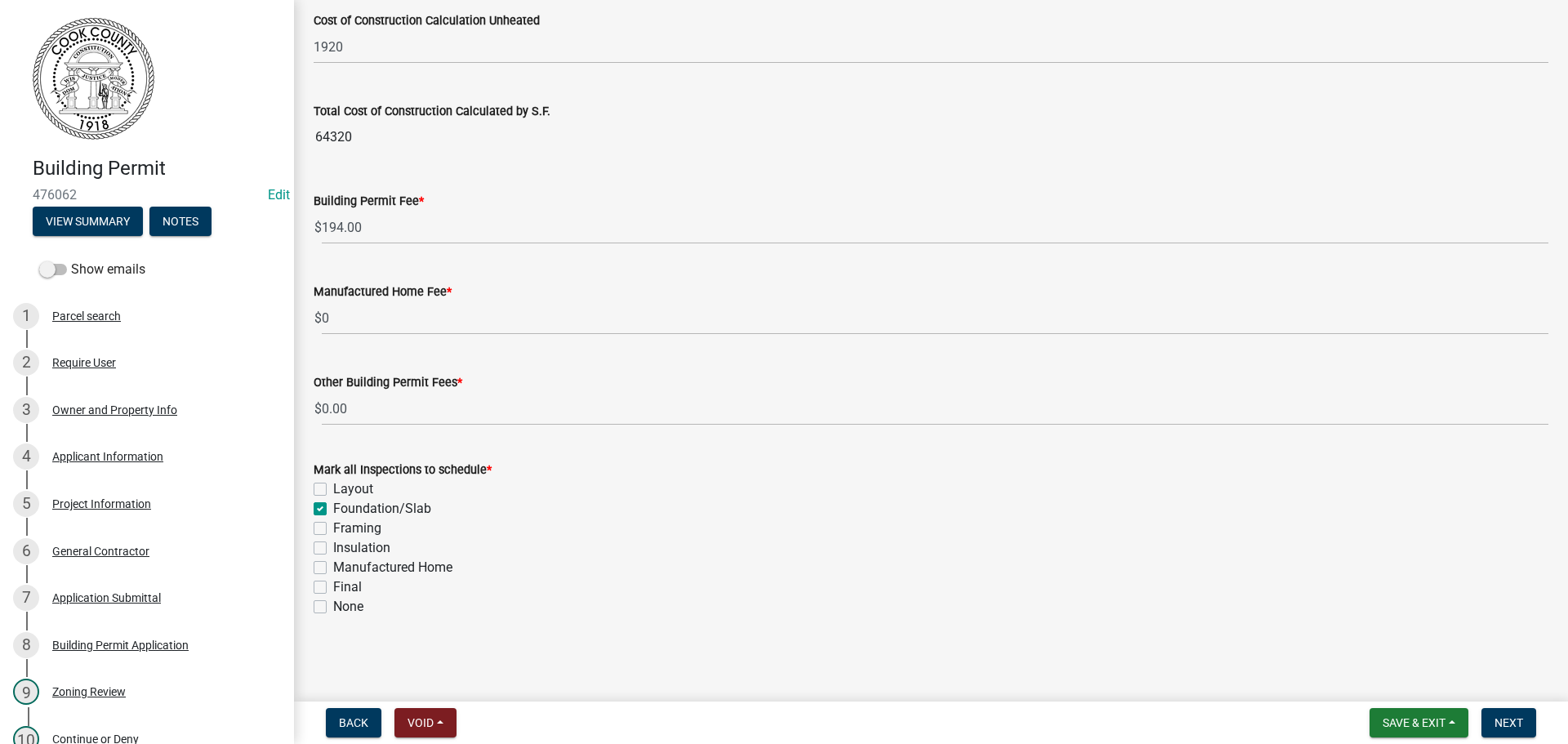
checkbox input "true"
checkbox input "false"
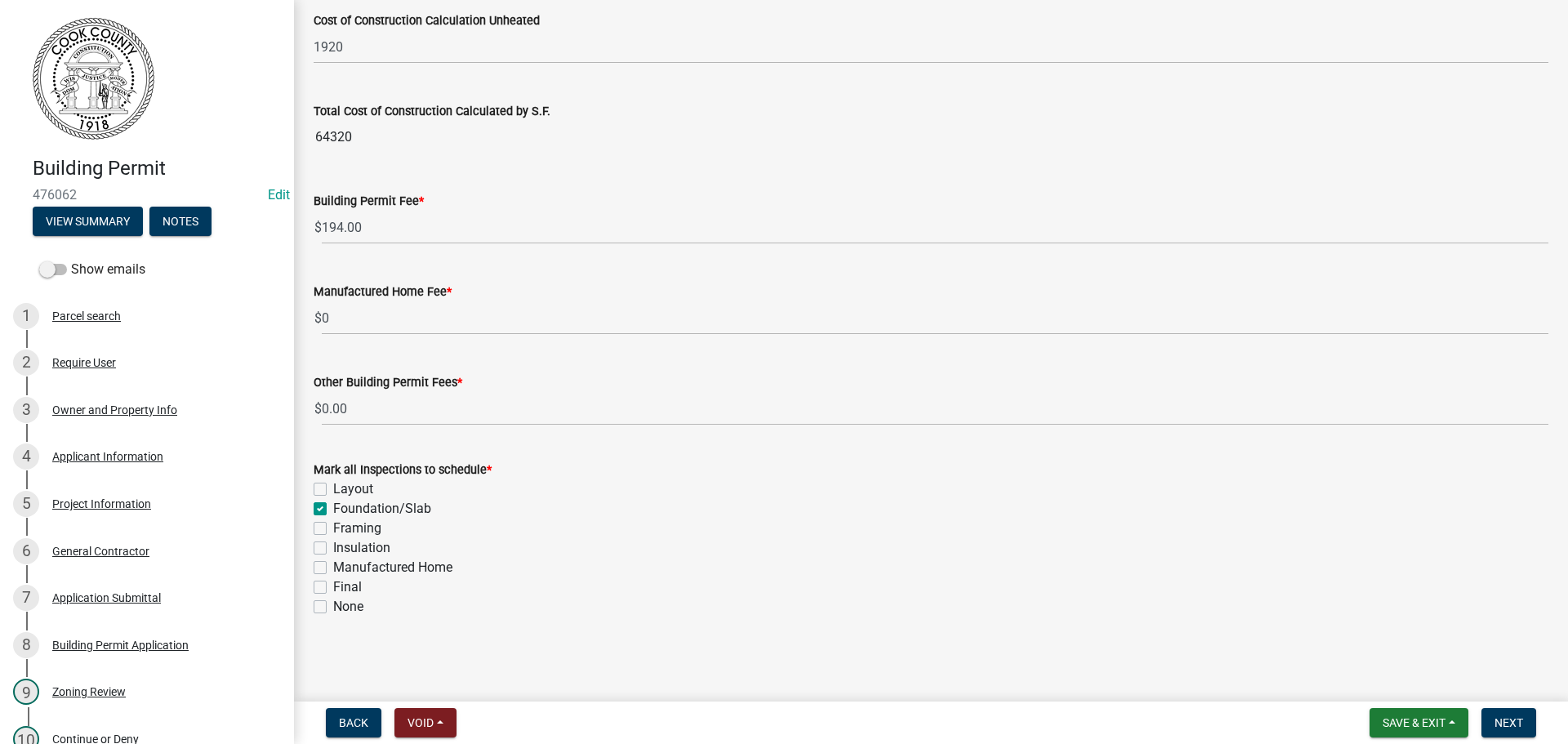
checkbox input "false"
click at [333, 529] on label "Framing" at bounding box center [357, 528] width 48 height 19
click at [333, 529] on input "Framing" at bounding box center [339, 524] width 11 height 11
checkbox input "true"
checkbox input "false"
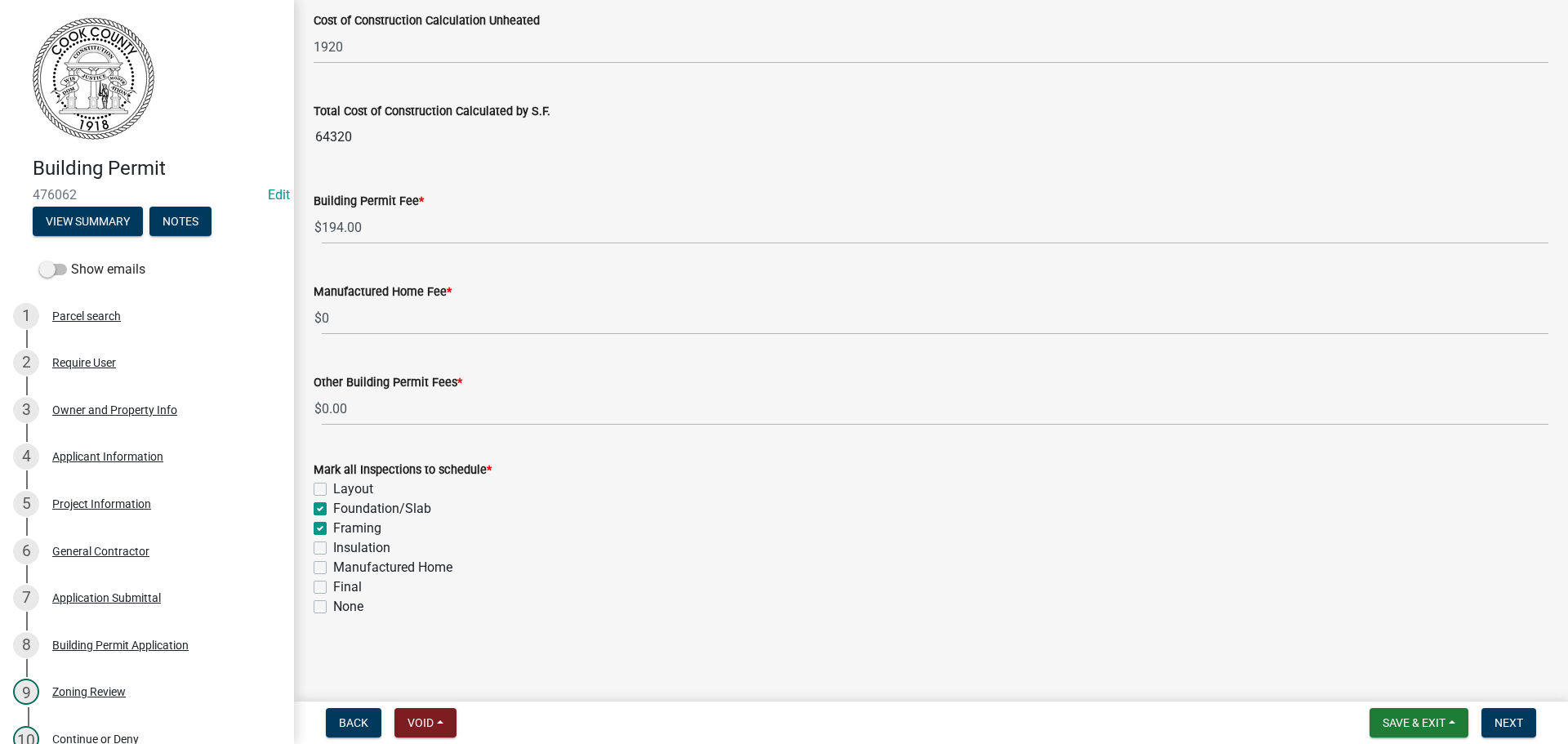
checkbox input "true"
checkbox input "false"
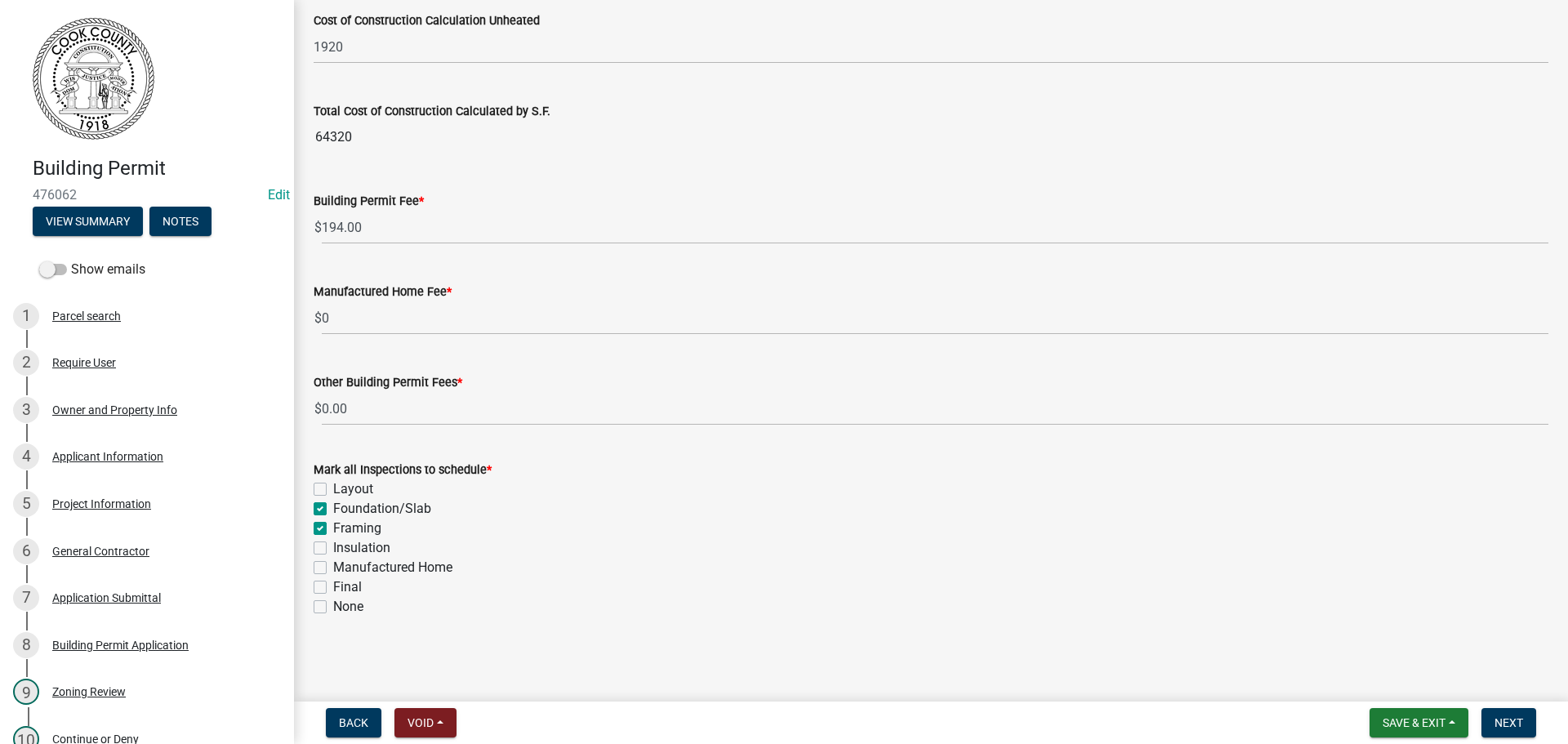
checkbox input "false"
click at [333, 589] on label "Final" at bounding box center [348, 587] width 28 height 19
click at [333, 588] on input "Final" at bounding box center [339, 583] width 11 height 11
checkbox input "true"
checkbox input "false"
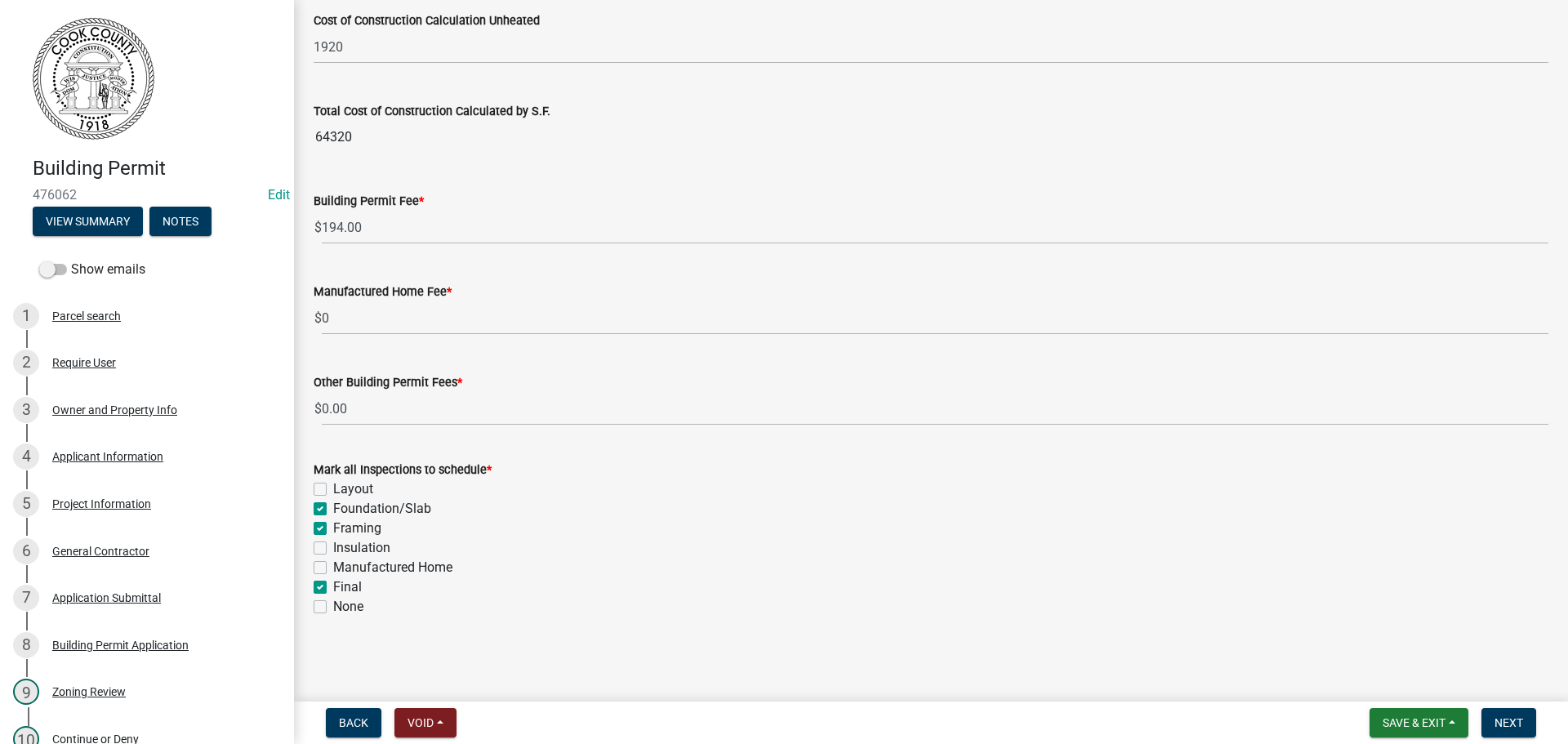
checkbox input "true"
checkbox input "false"
checkbox input "true"
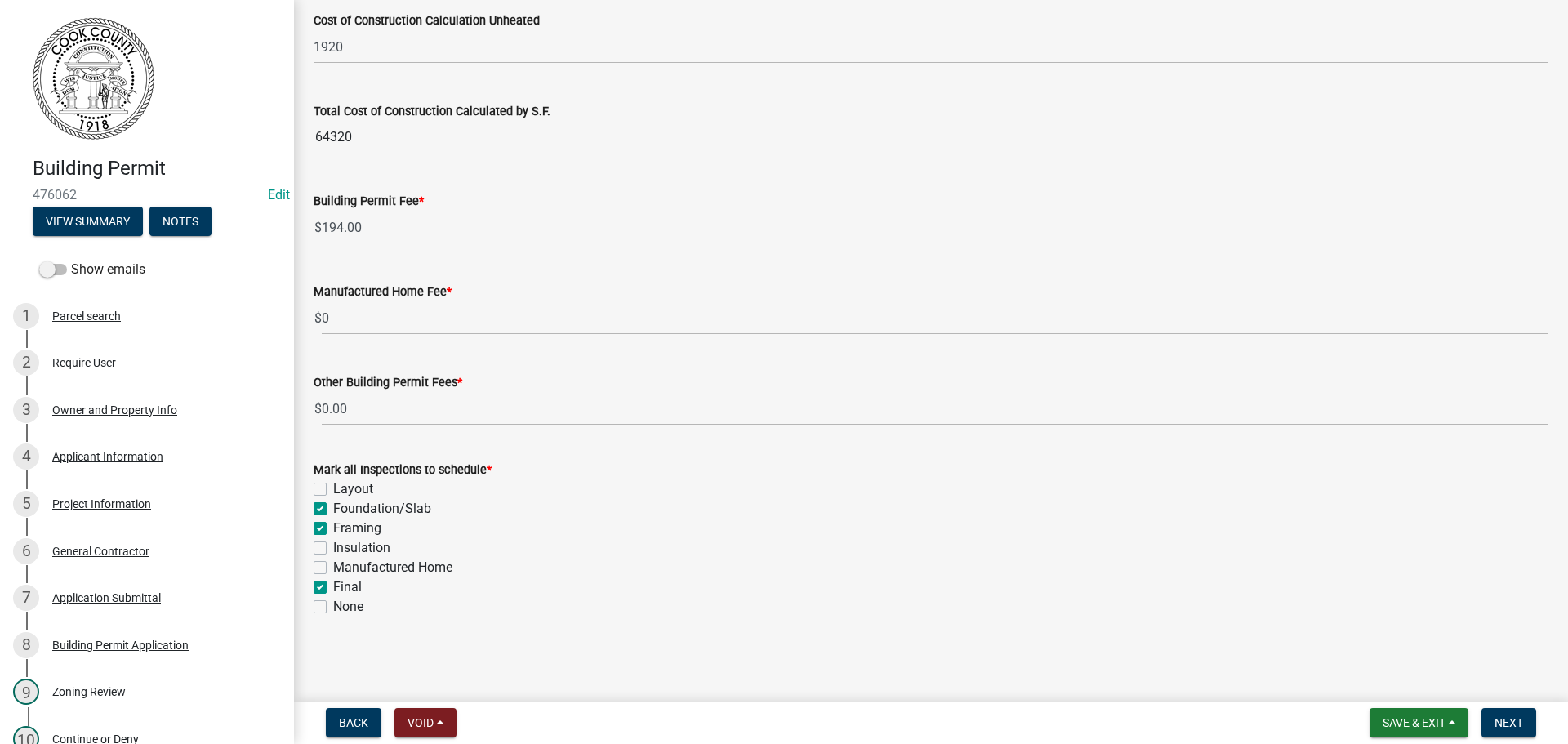
checkbox input "false"
click at [1525, 727] on button "Next" at bounding box center [1509, 723] width 55 height 29
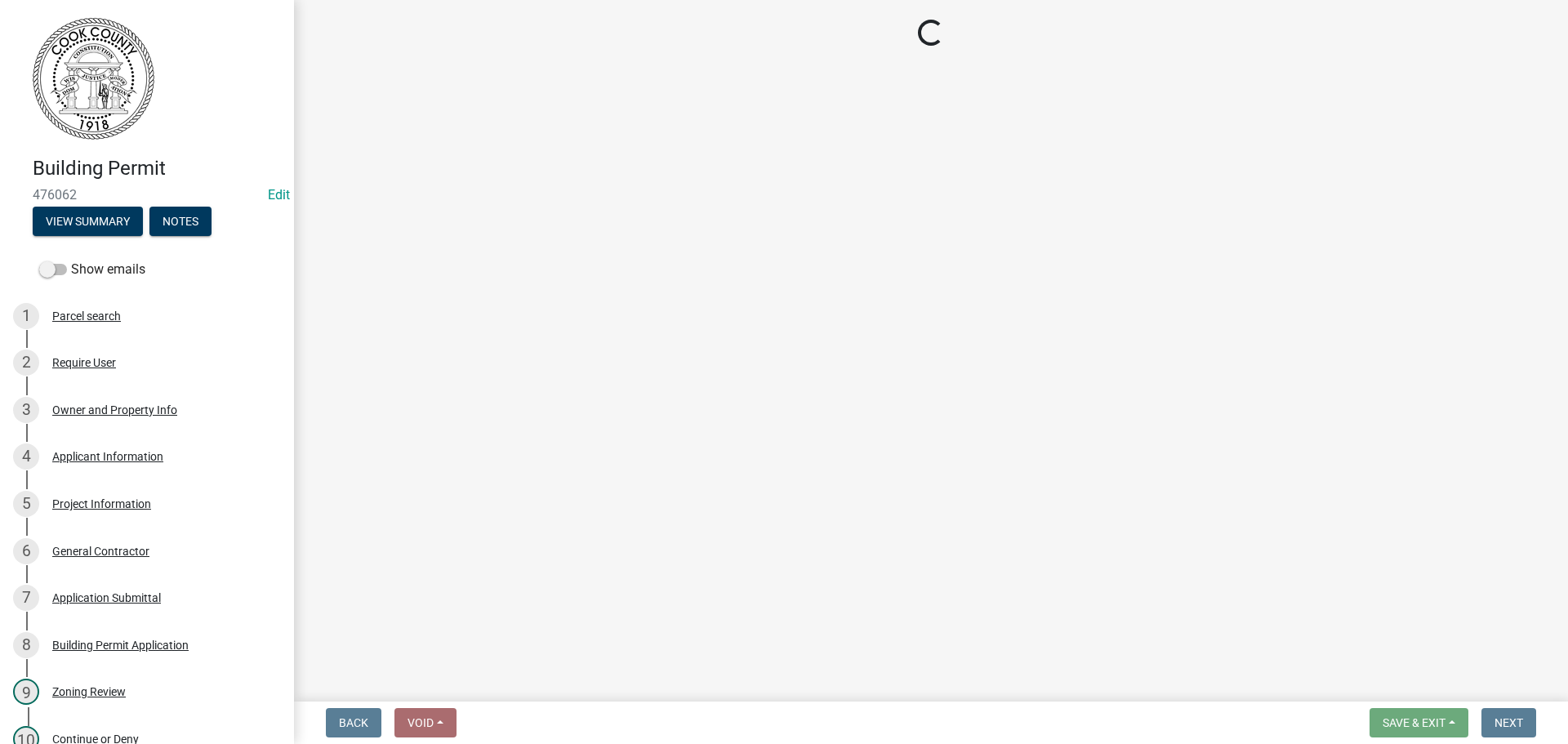
select select "3: 3"
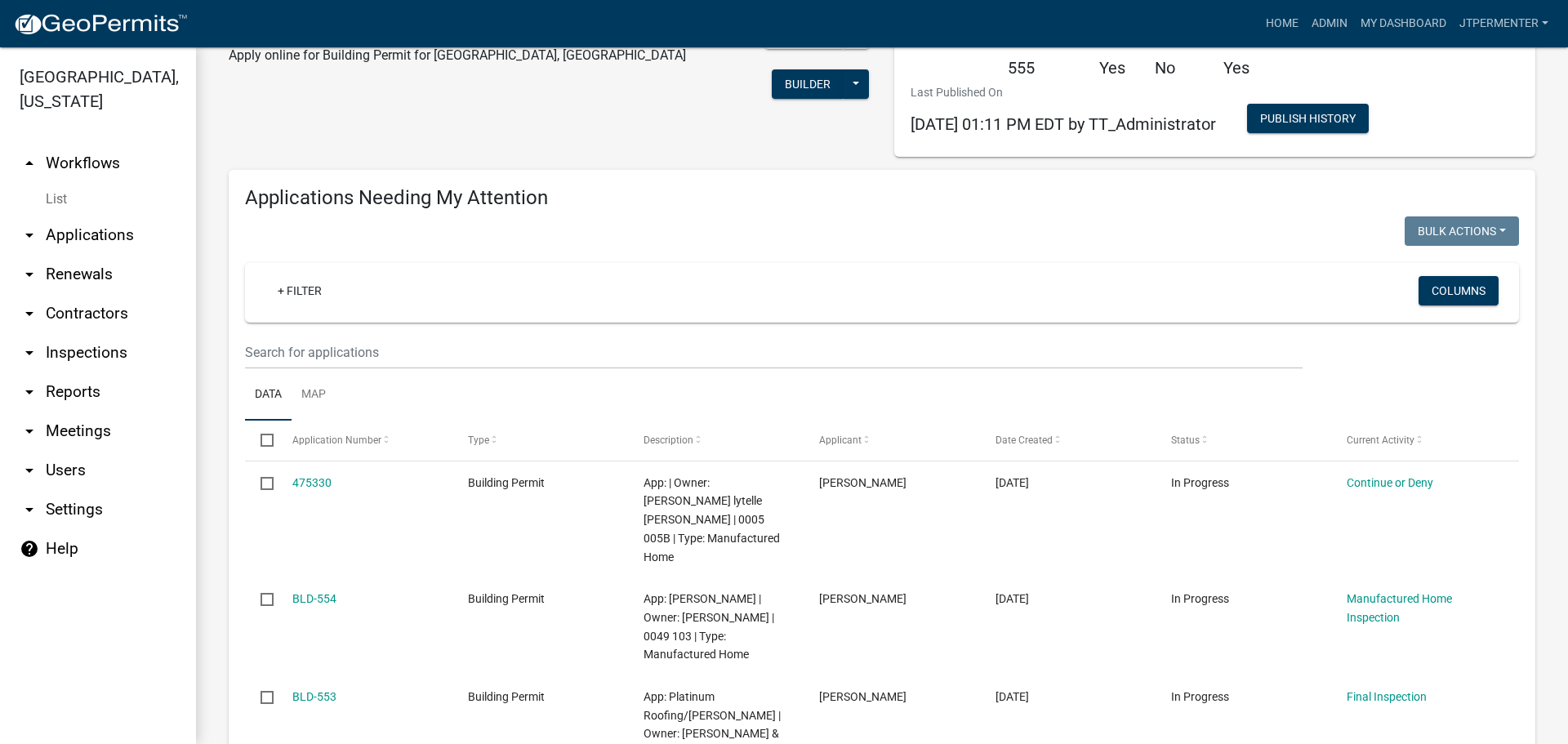
scroll to position [164, 0]
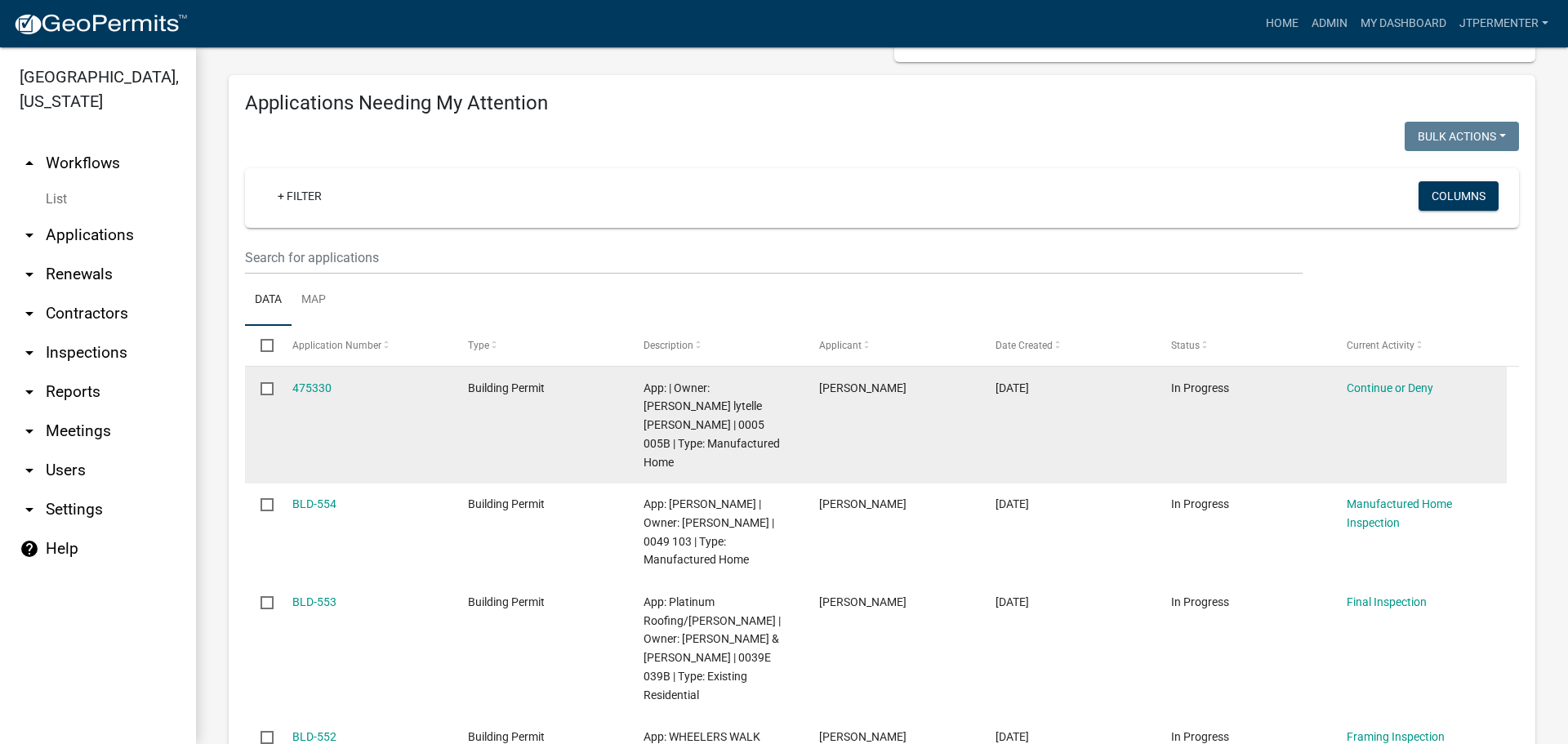
click at [322, 395] on div "475330" at bounding box center [364, 387] width 144 height 19
click at [316, 390] on link "475330" at bounding box center [312, 387] width 39 height 13
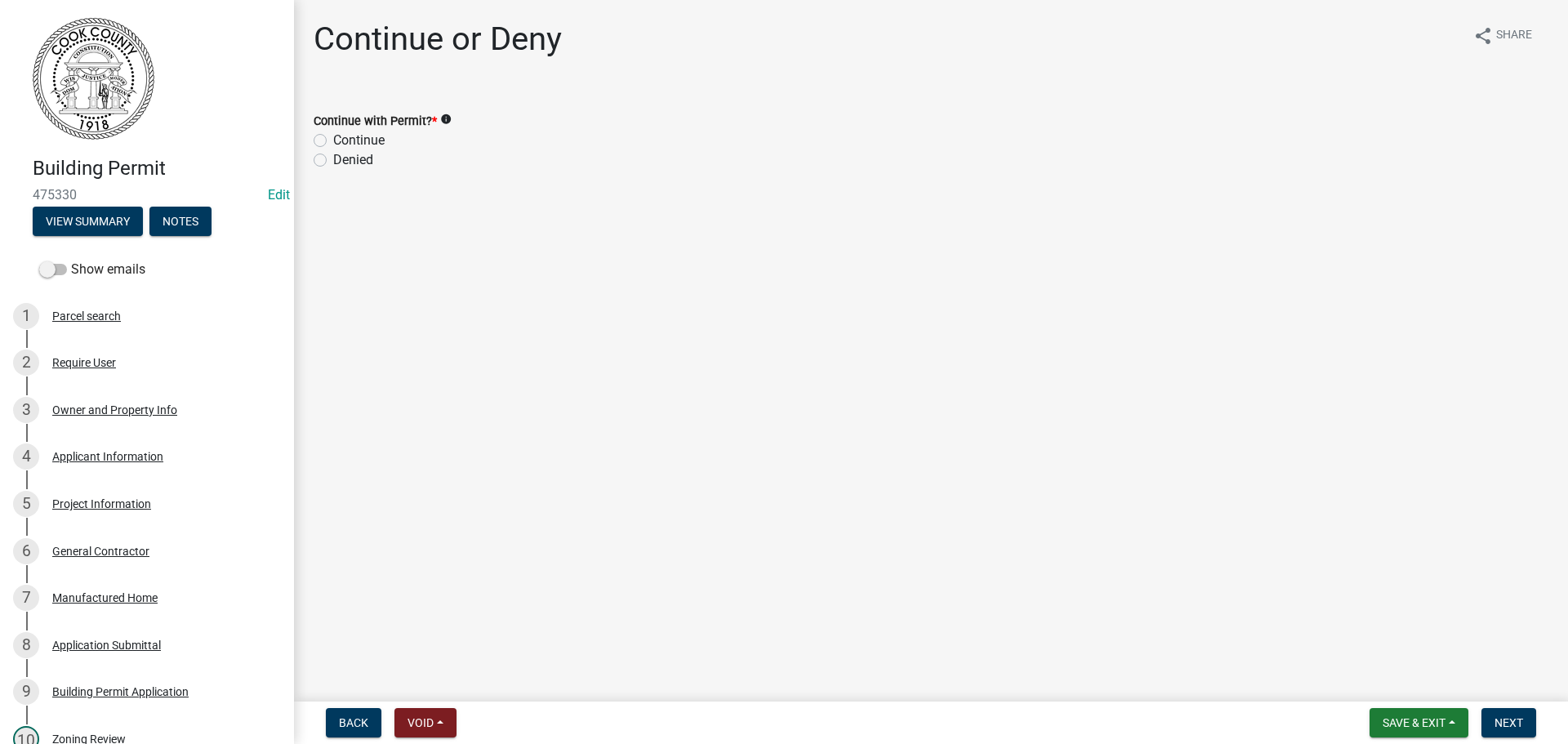
click at [333, 142] on label "Continue" at bounding box center [359, 141] width 51 height 19
click at [333, 142] on input "Continue" at bounding box center [339, 136] width 11 height 11
radio input "true"
click at [1523, 709] on button "Next" at bounding box center [1509, 723] width 55 height 29
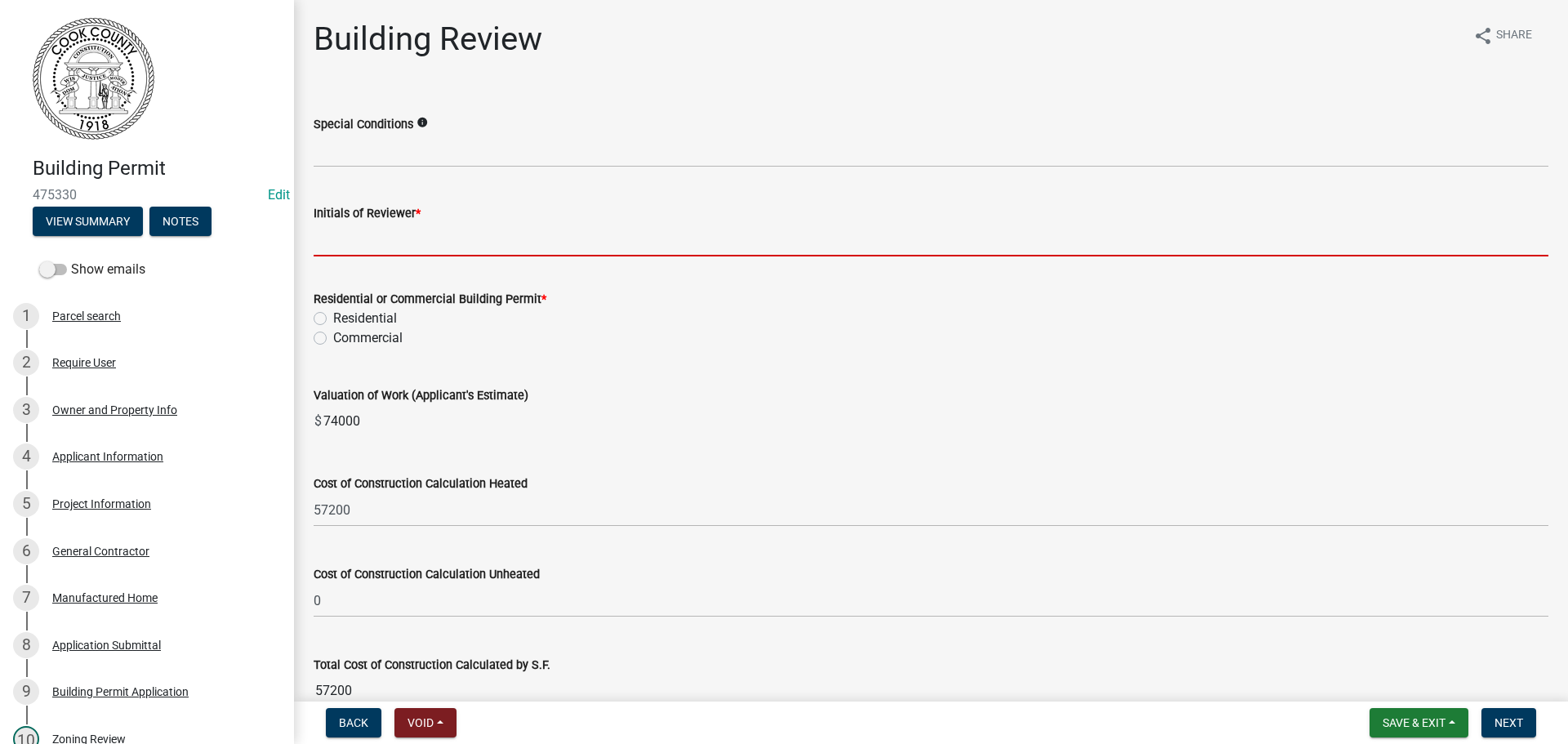
click at [333, 225] on input "Initials of Reviewer *" at bounding box center [931, 240] width 1235 height 34
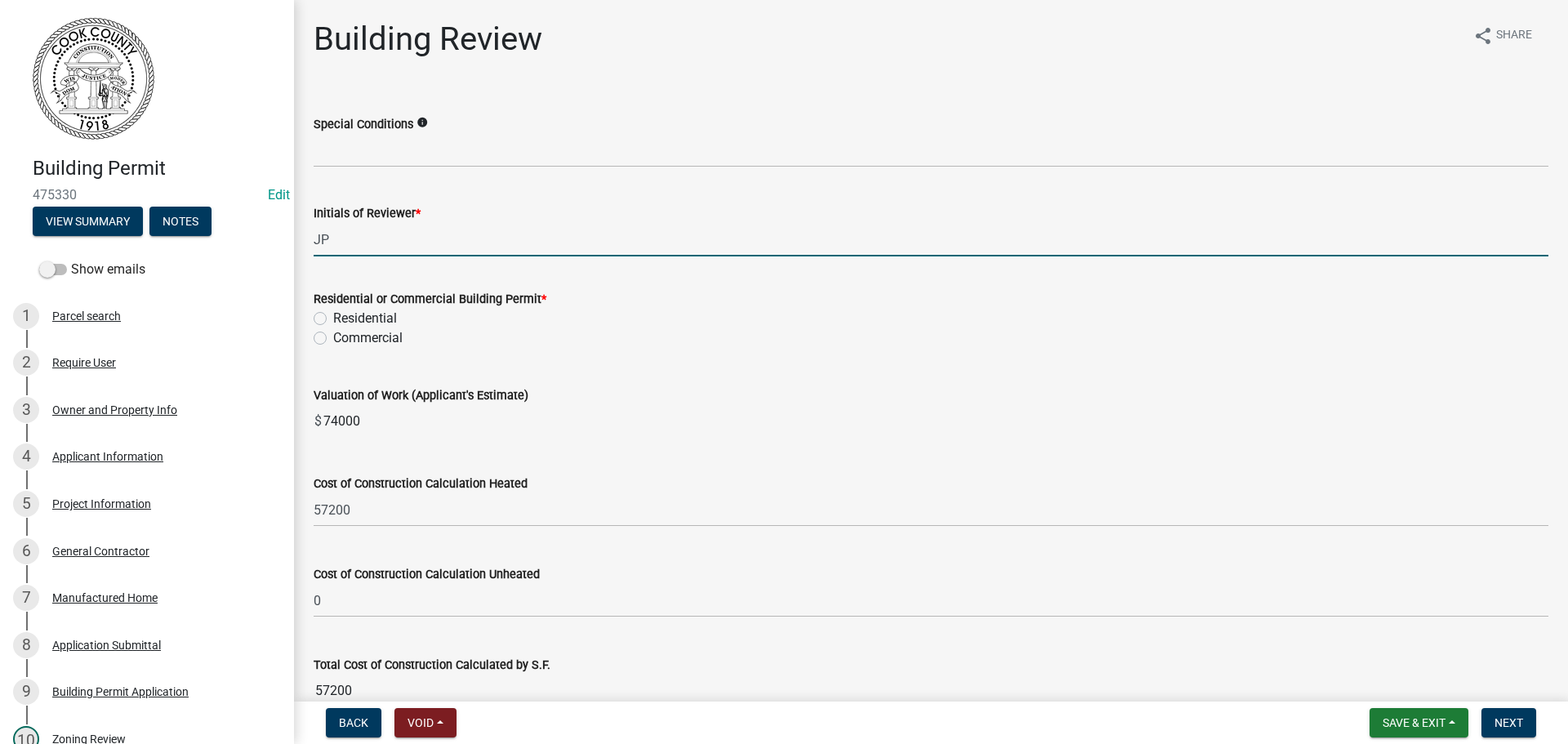
type input "JP"
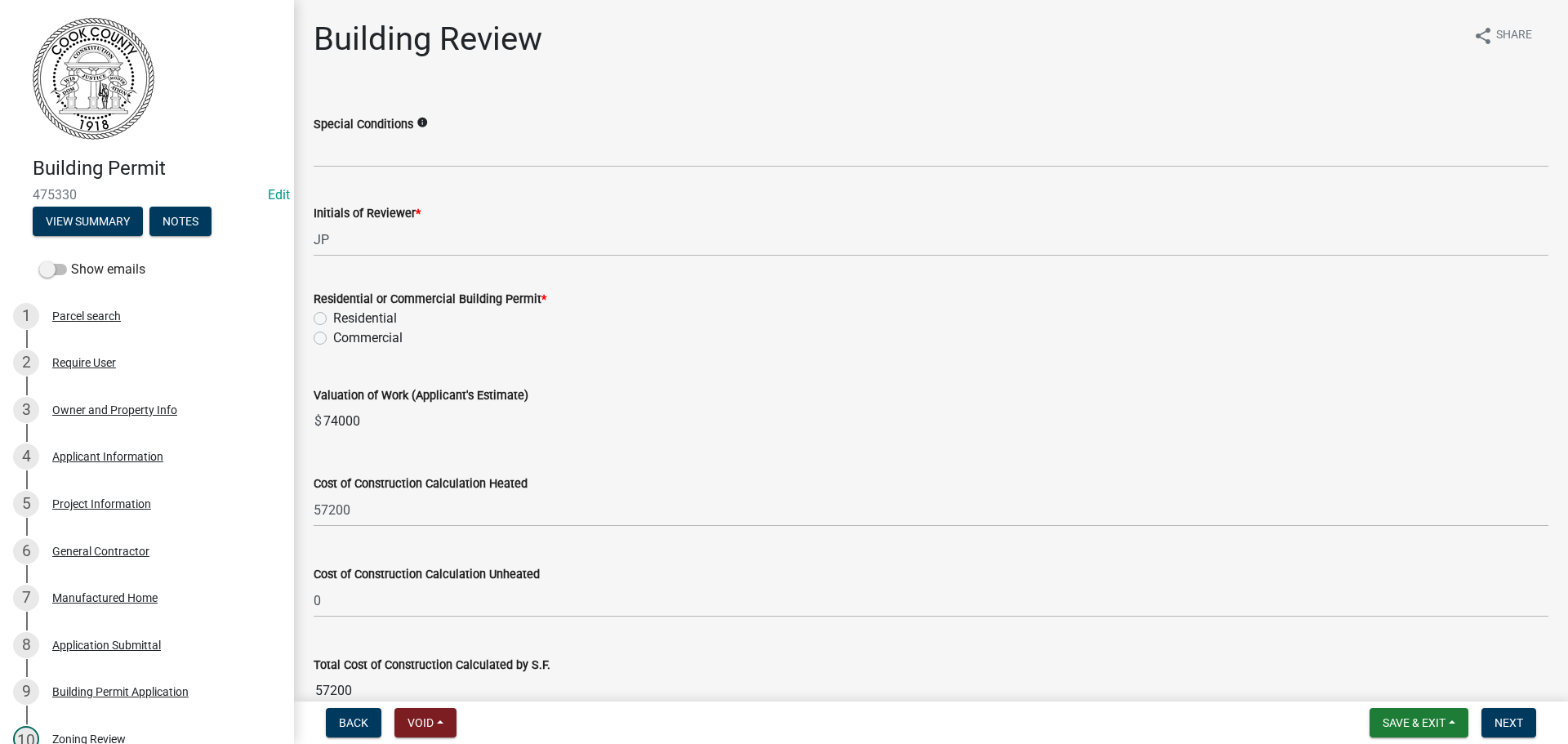
click at [333, 317] on label "Residential" at bounding box center [365, 318] width 64 height 19
click at [333, 317] on input "Residential" at bounding box center [339, 314] width 11 height 11
radio input "true"
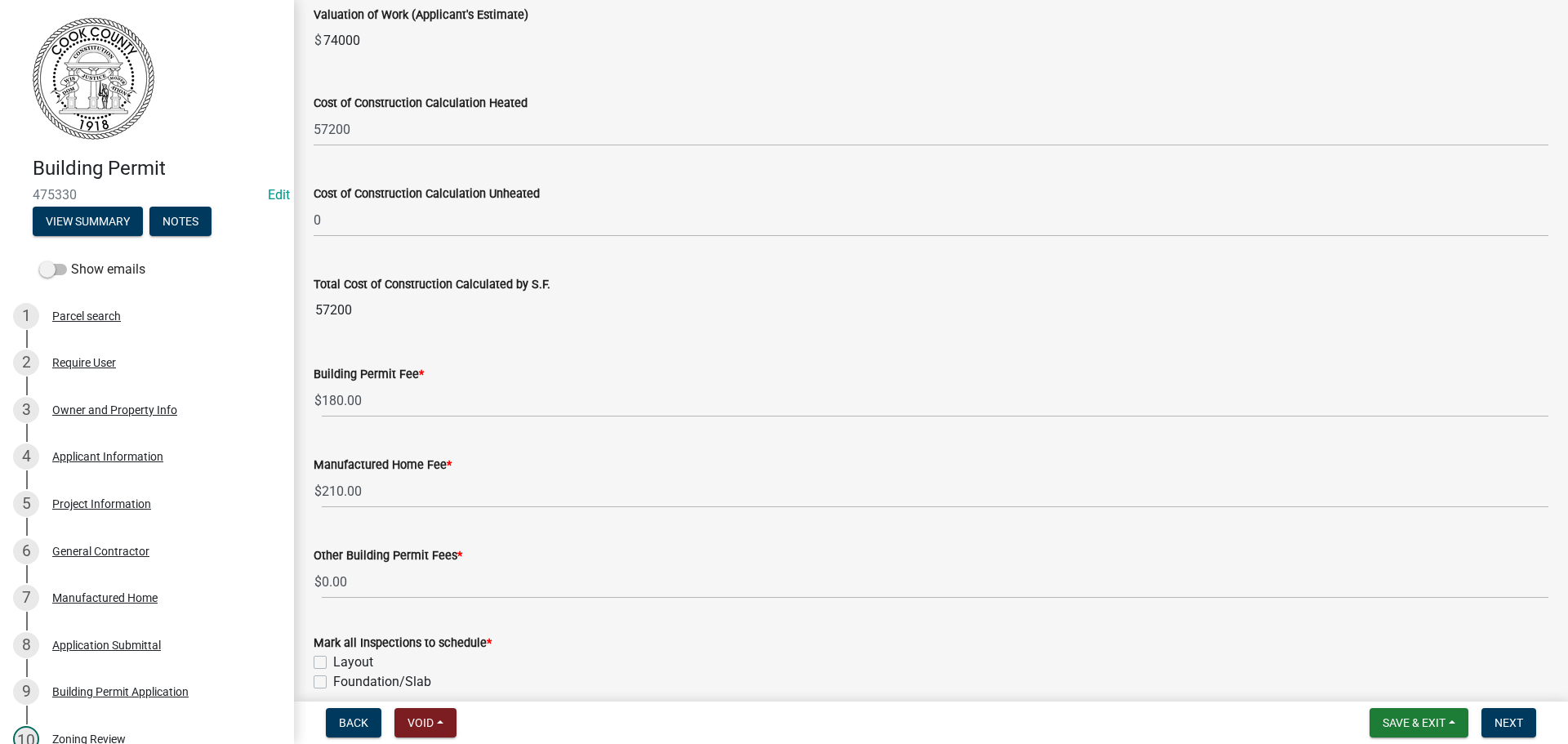
scroll to position [409, 0]
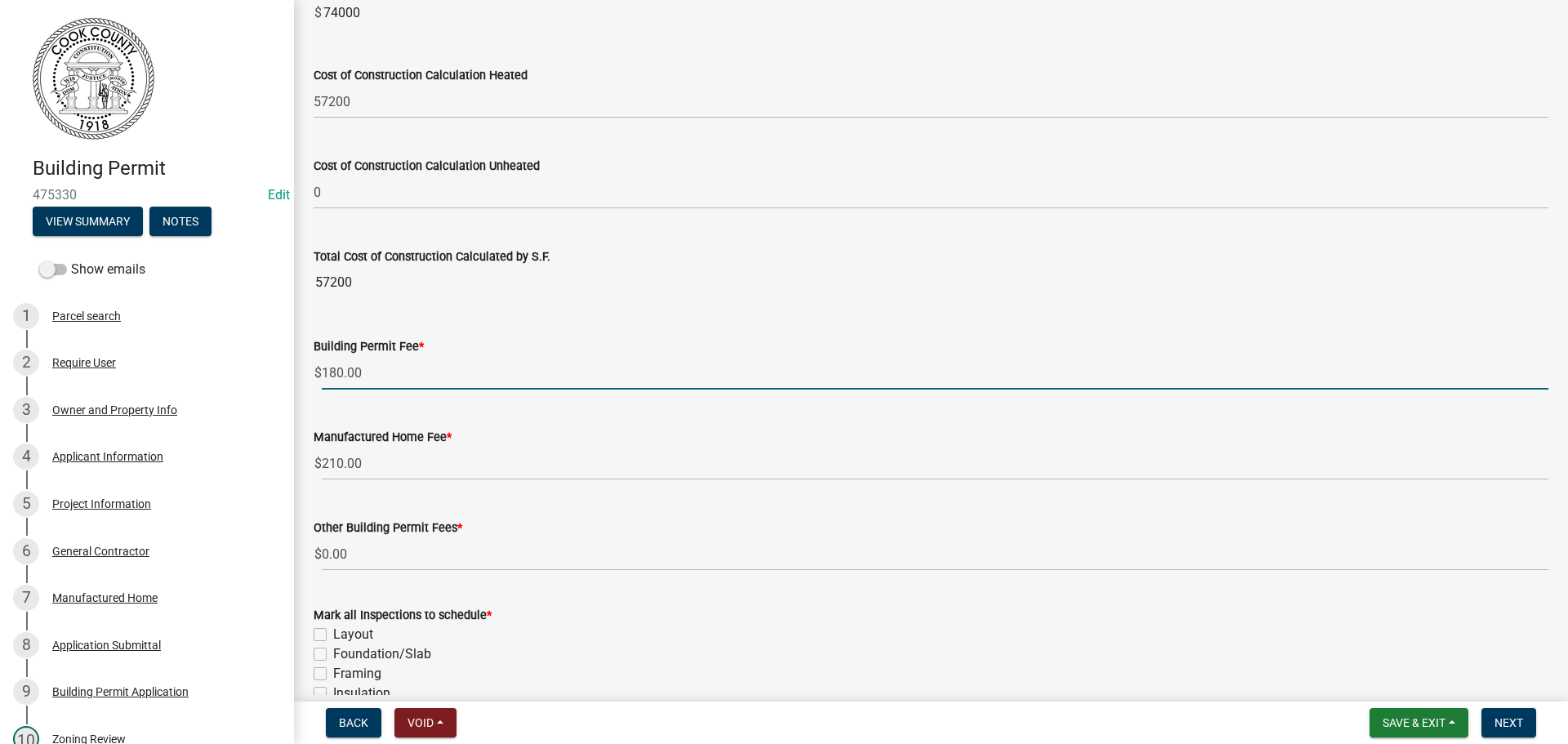
drag, startPoint x: 323, startPoint y: 371, endPoint x: 317, endPoint y: 378, distance: 9.2
click at [324, 372] on input "180.00" at bounding box center [935, 373] width 1227 height 34
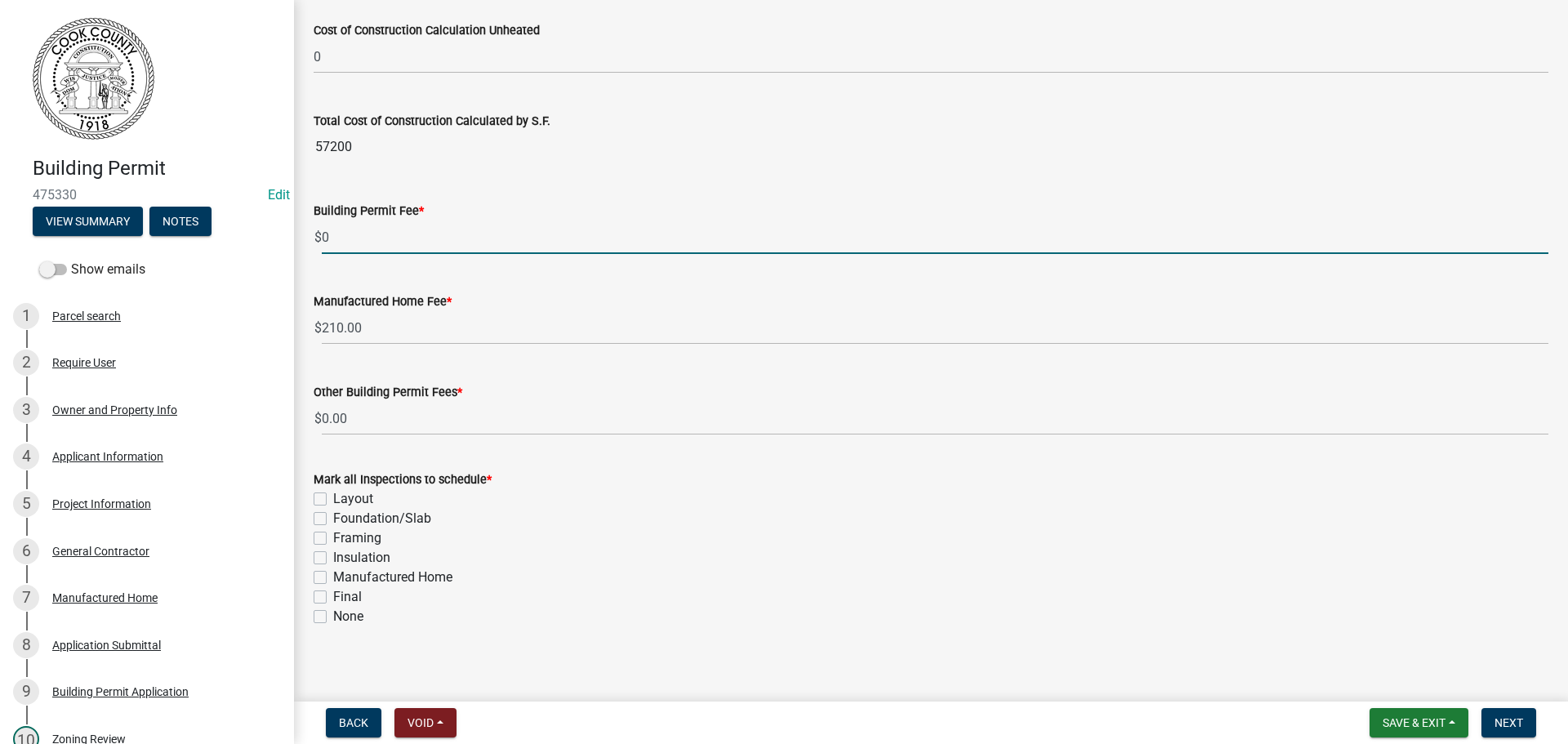
scroll to position [554, 0]
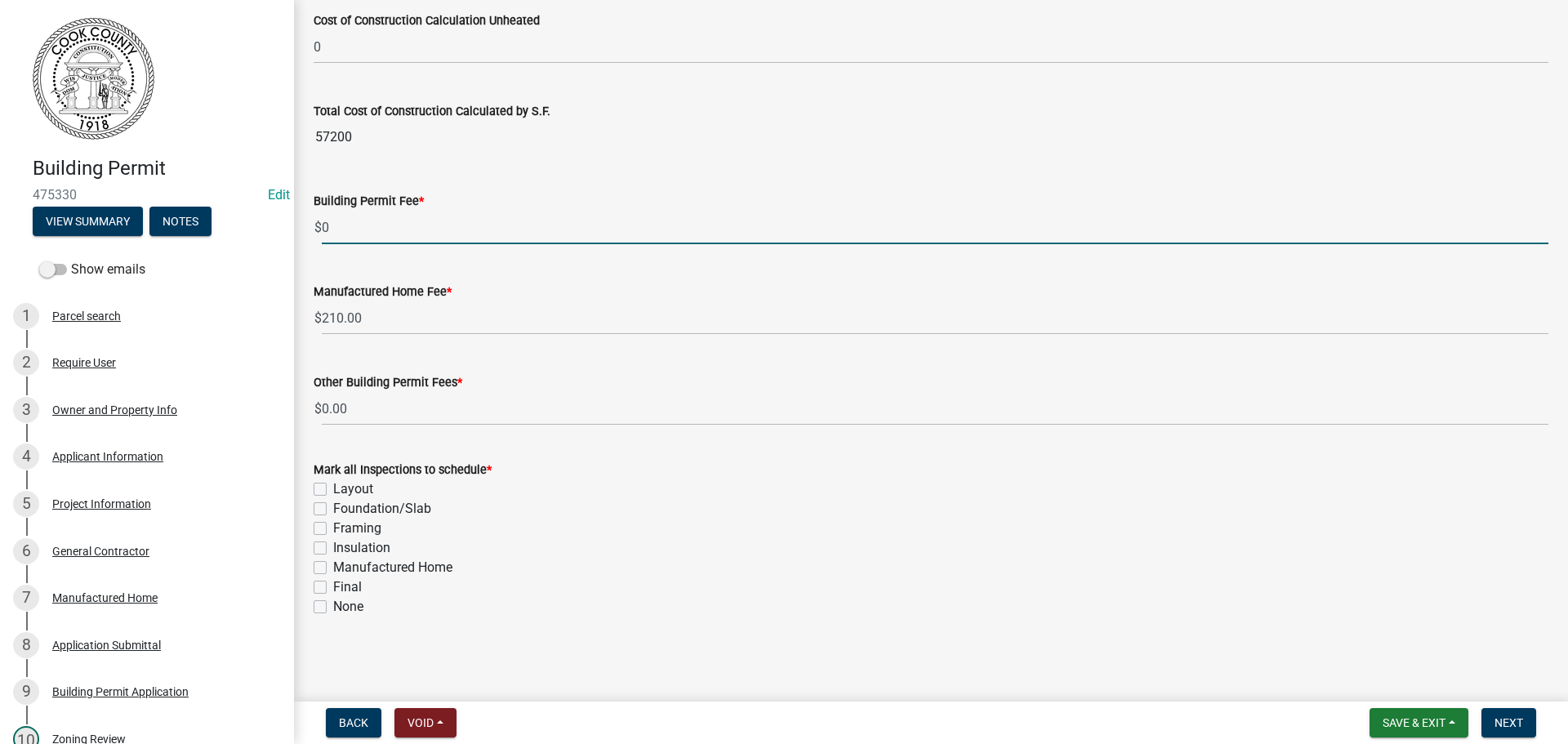
type input "0"
drag, startPoint x: 320, startPoint y: 566, endPoint x: 369, endPoint y: 584, distance: 52.2
click at [333, 567] on label "Manufactured Home" at bounding box center [393, 568] width 119 height 19
click at [333, 567] on input "Manufactured Home" at bounding box center [339, 564] width 11 height 11
checkbox input "true"
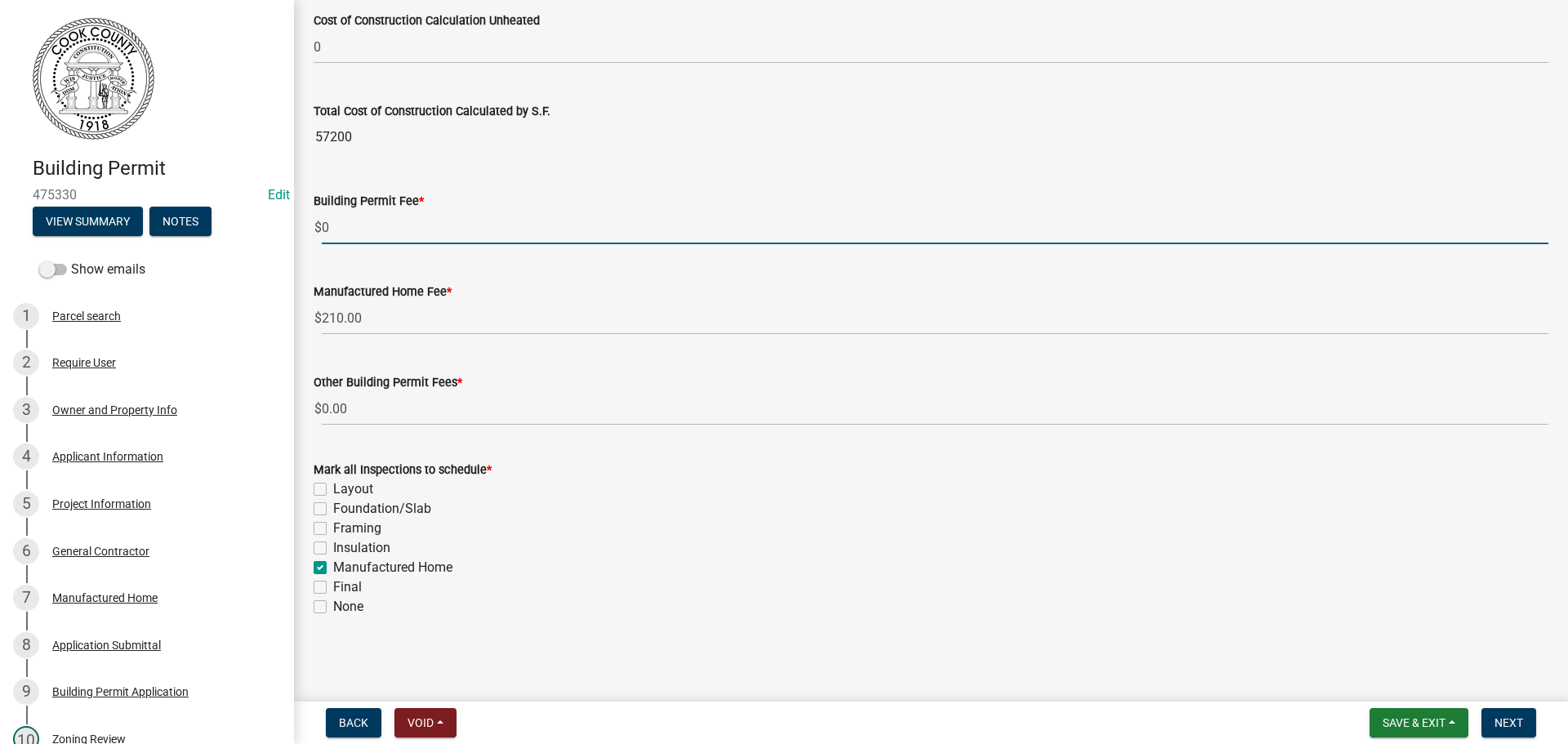
checkbox input "false"
checkbox input "true"
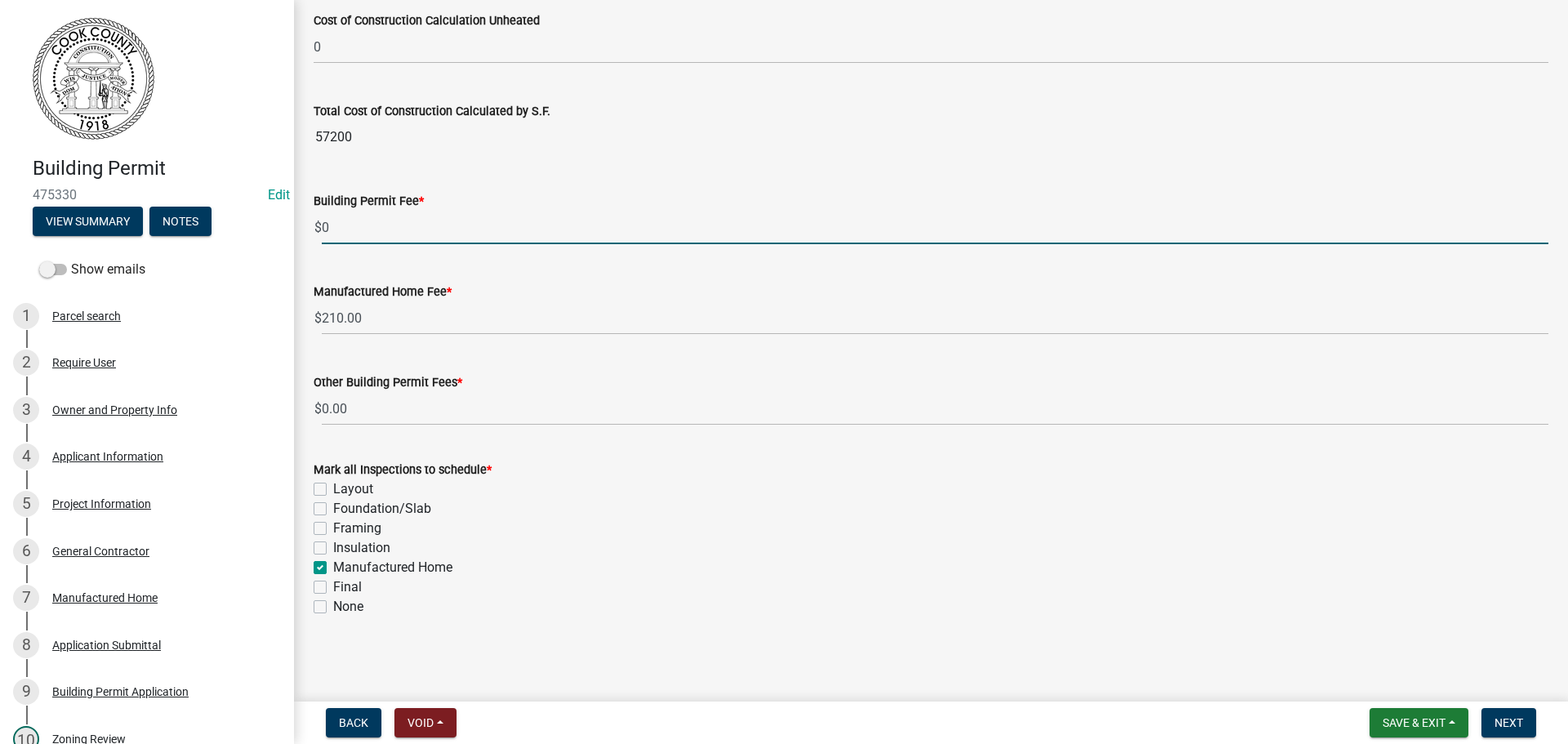
checkbox input "false"
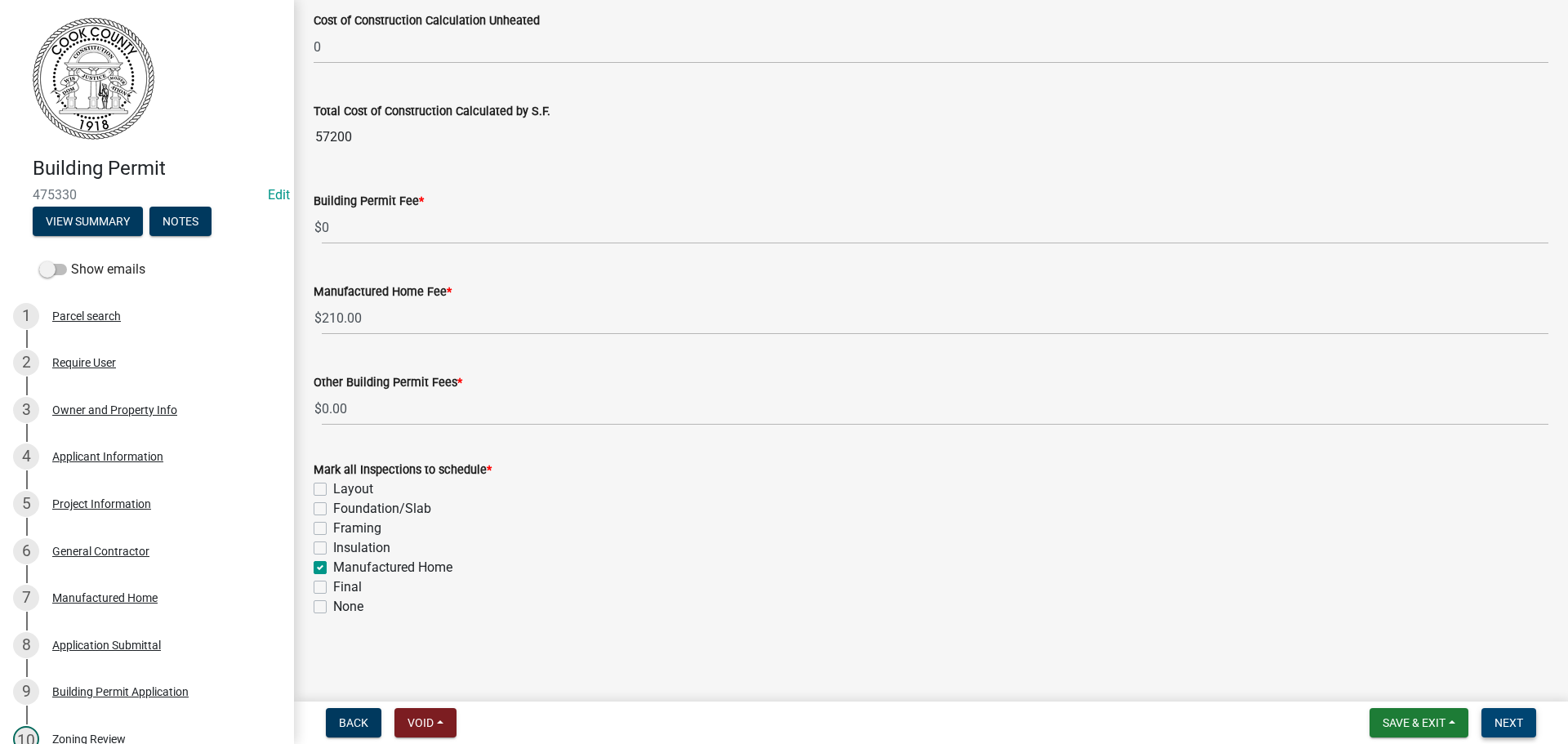
click at [1507, 721] on span "Next" at bounding box center [1509, 723] width 28 height 13
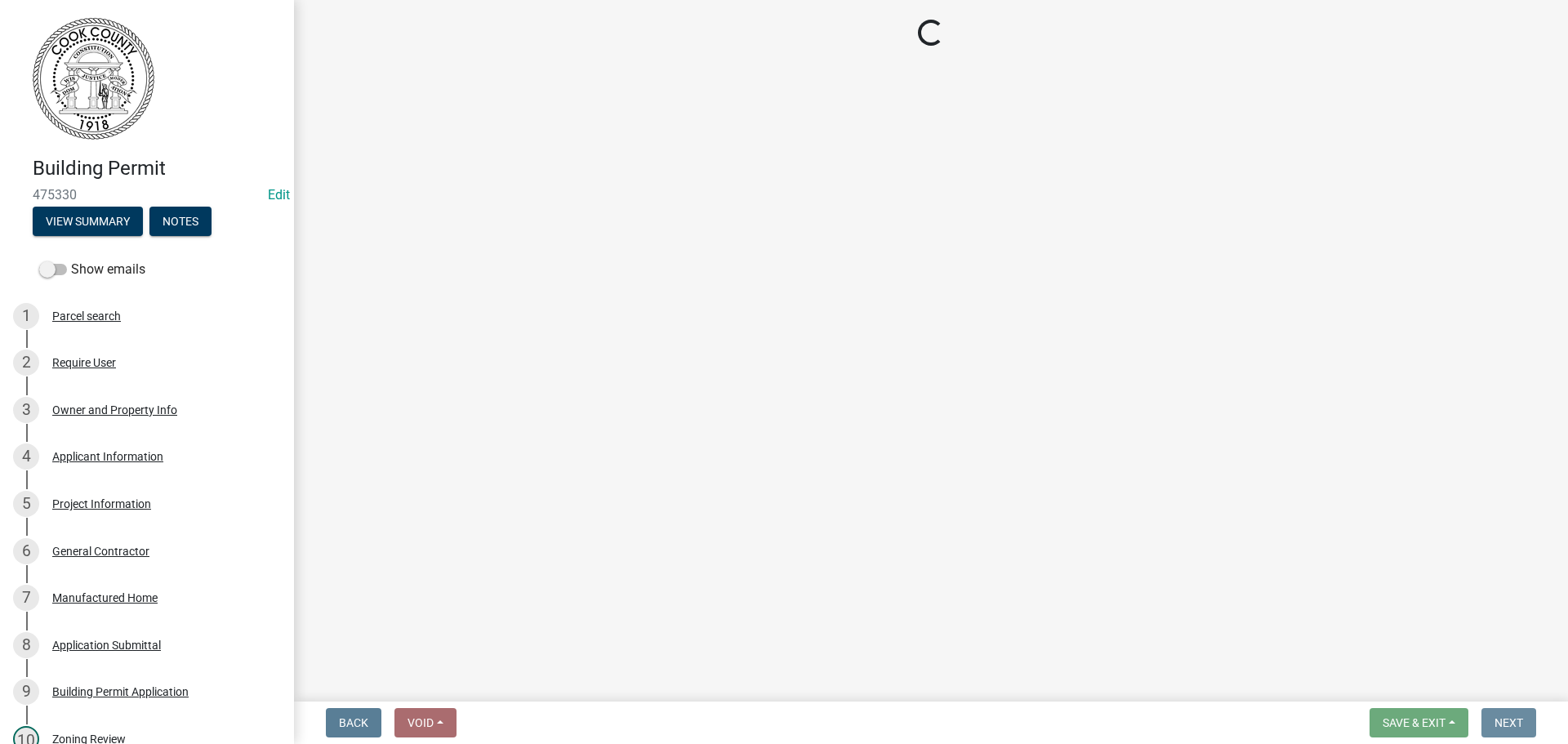
scroll to position [0, 0]
select select "3: 3"
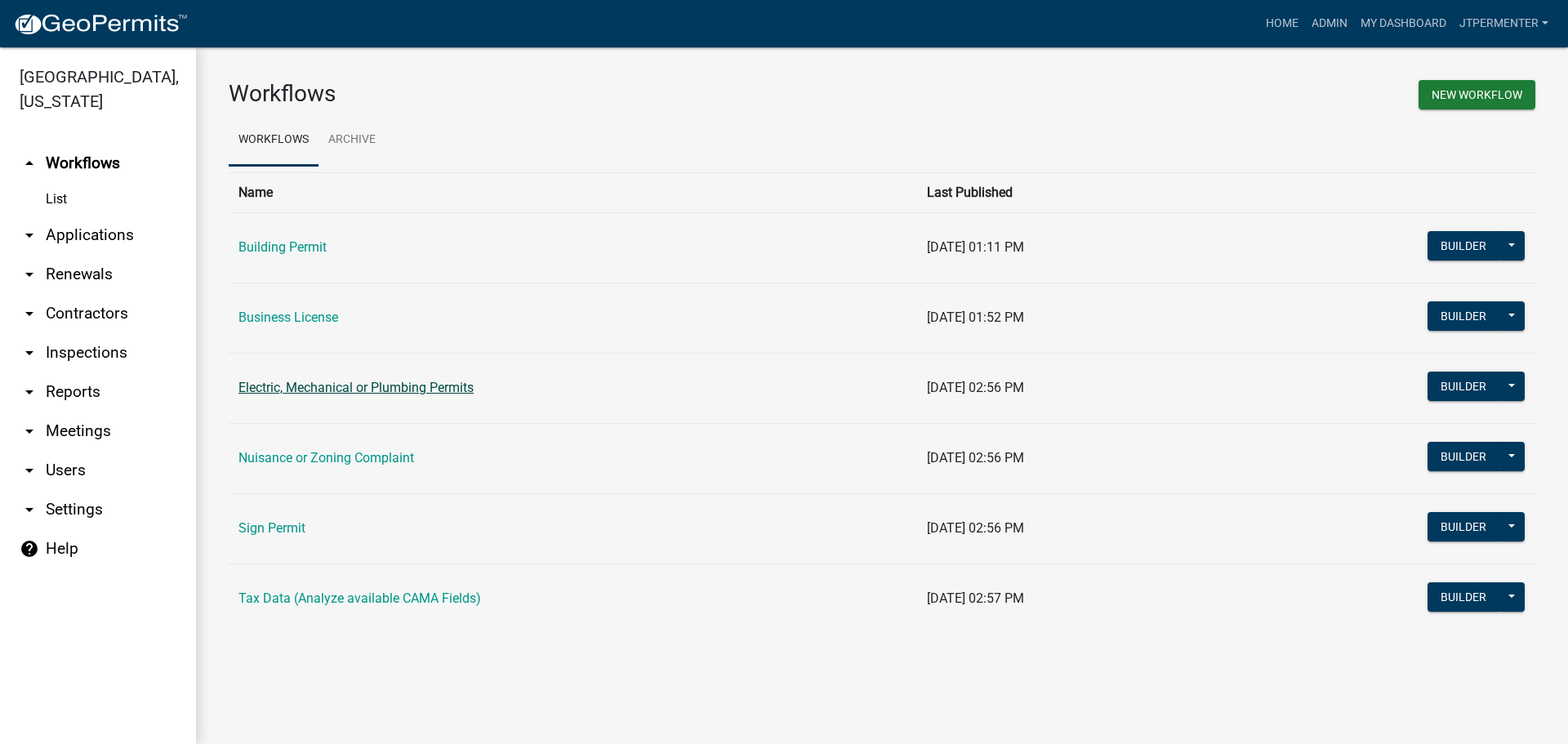
click at [333, 383] on link "Electric, Mechanical or Plumbing Permits" at bounding box center [356, 387] width 235 height 16
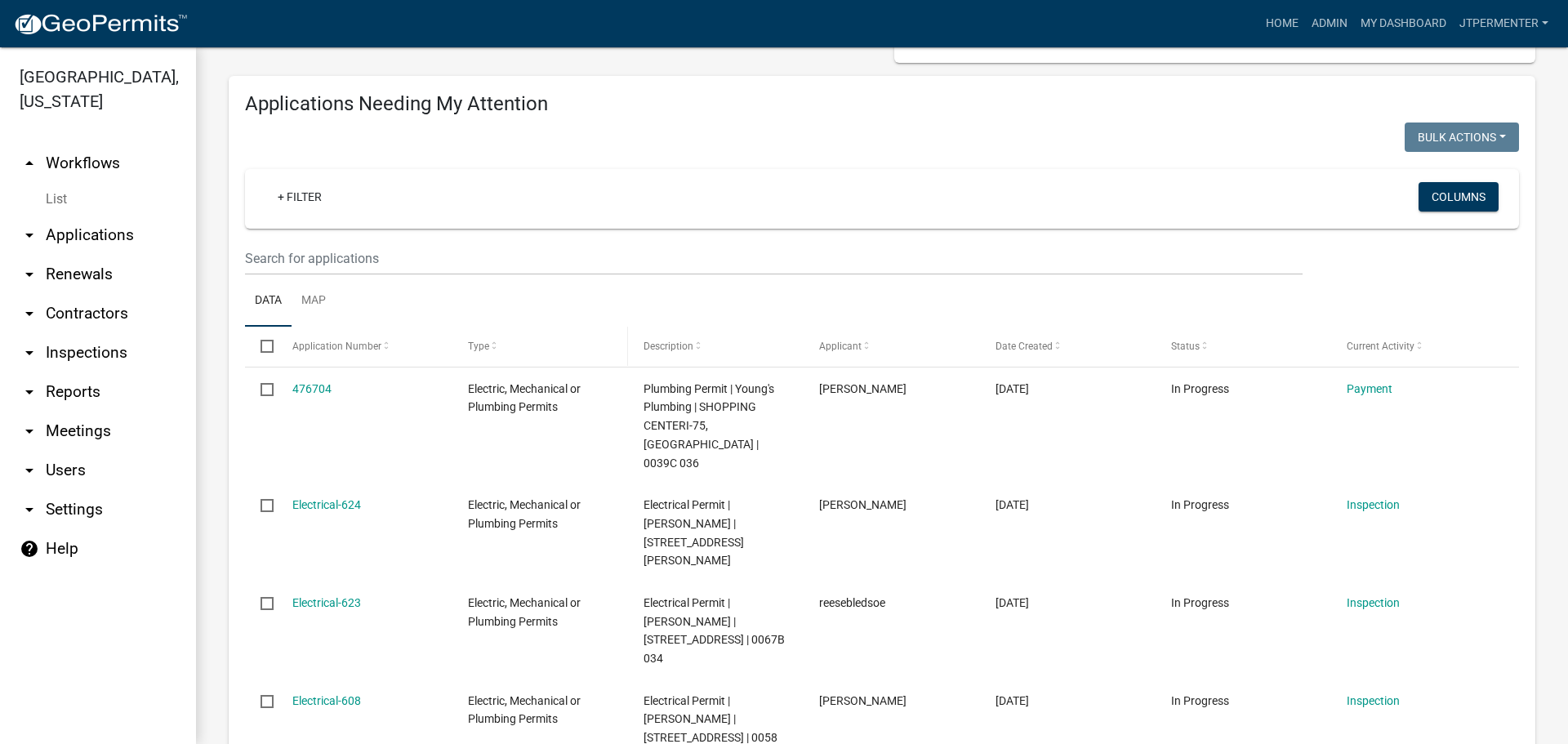
scroll to position [164, 0]
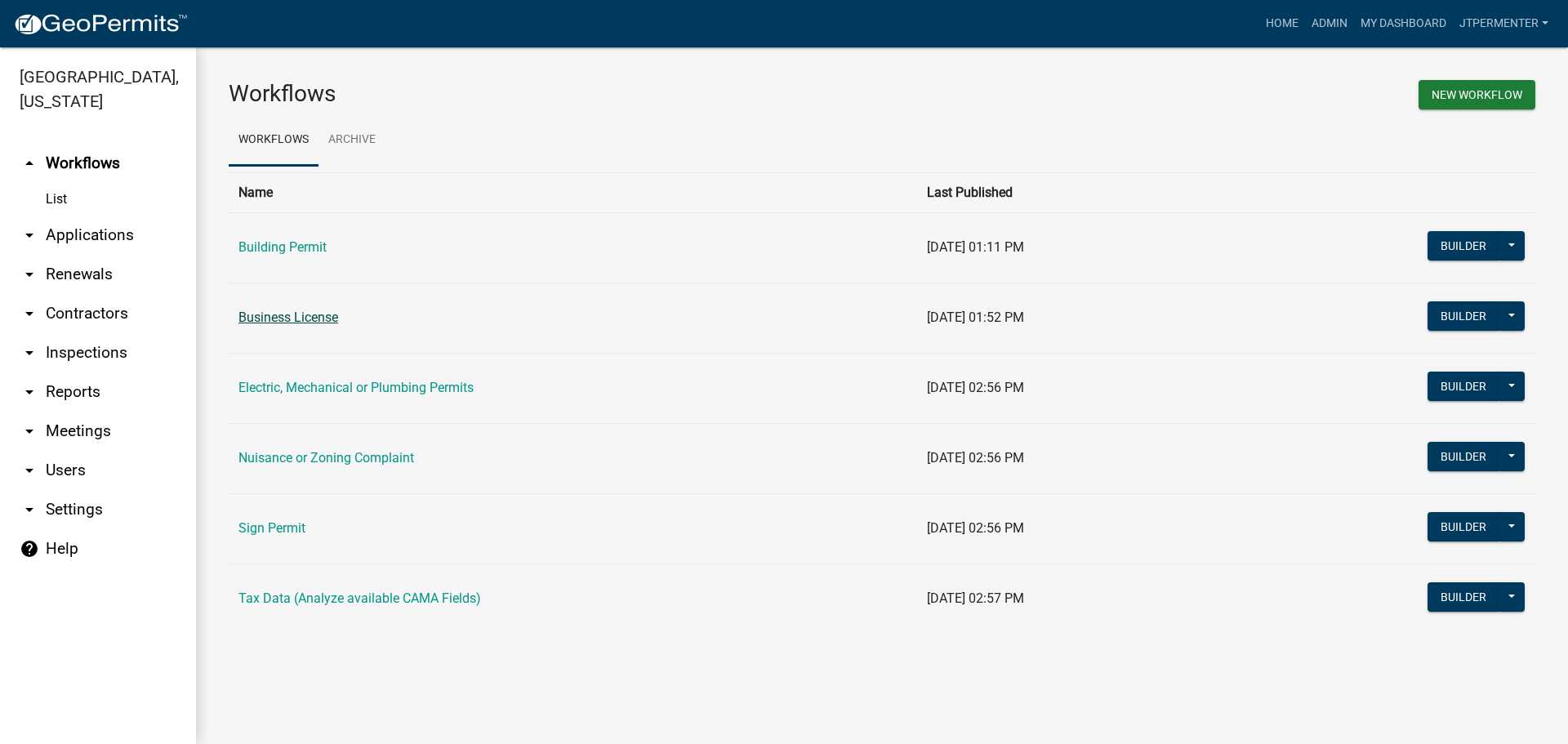
click at [293, 317] on link "Business License" at bounding box center [288, 318] width 100 height 16
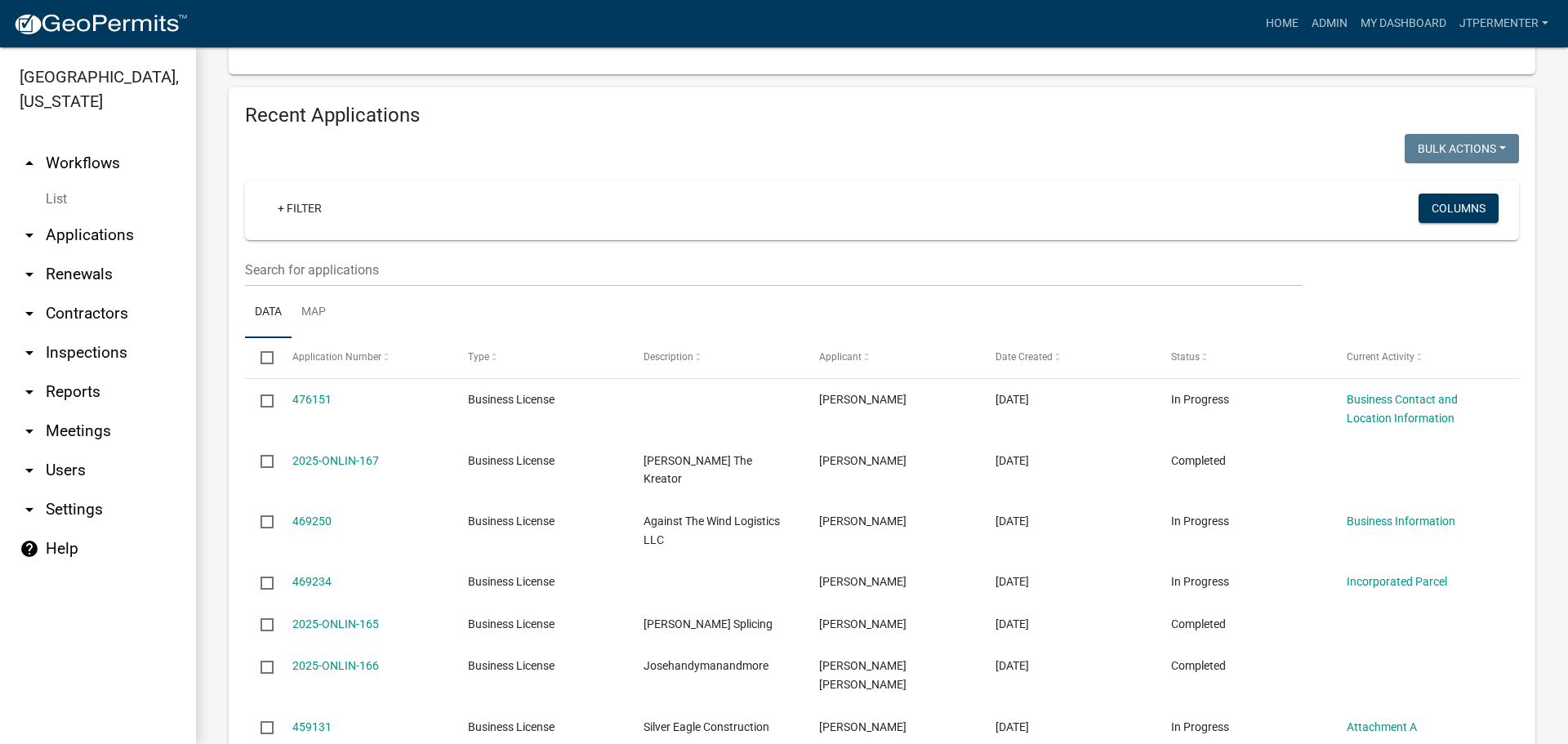
scroll to position [571, 0]
